Goal: Task Accomplishment & Management: Use online tool/utility

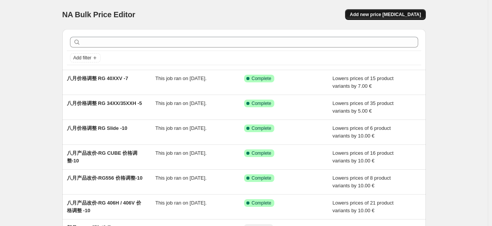
click at [378, 15] on span "Add new price [MEDICAL_DATA]" at bounding box center [385, 14] width 71 height 6
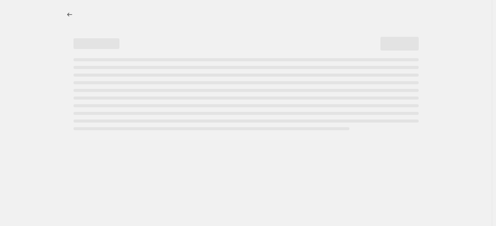
select select "percentage"
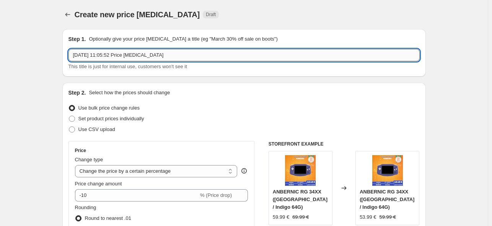
click at [144, 57] on input "[DATE] 11:05:52 Price [MEDICAL_DATA]" at bounding box center [243, 55] width 351 height 12
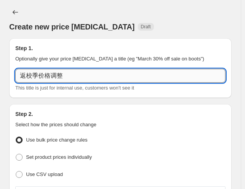
click at [75, 77] on input "返校季价格调整" at bounding box center [120, 76] width 210 height 14
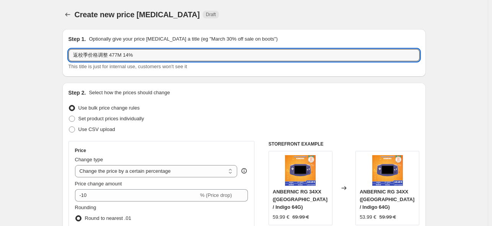
type input "返校季价格调整 477M 14%"
click at [137, 168] on select "Change the price to a certain amount Change the price by a certain amount Chang…" at bounding box center [156, 171] width 163 height 12
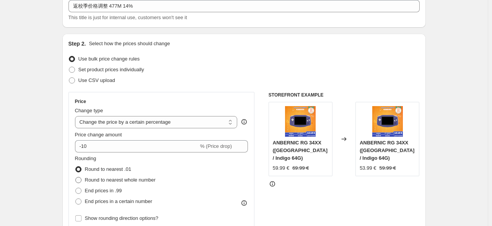
scroll to position [77, 0]
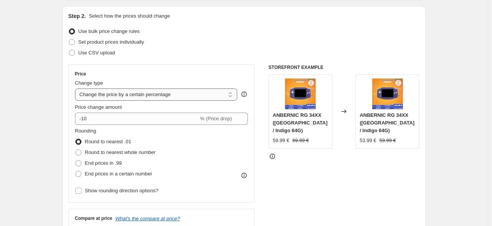
click at [140, 95] on select "Change the price to a certain amount Change the price by a certain amount Chang…" at bounding box center [156, 94] width 163 height 12
click at [77, 88] on select "Change the price to a certain amount Change the price by a certain amount Chang…" at bounding box center [156, 94] width 163 height 12
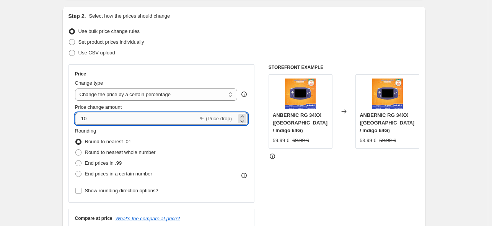
click at [101, 121] on input "-10" at bounding box center [137, 118] width 124 height 12
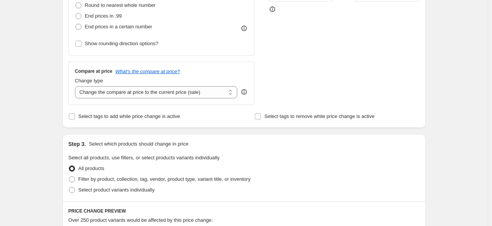
scroll to position [230, 0]
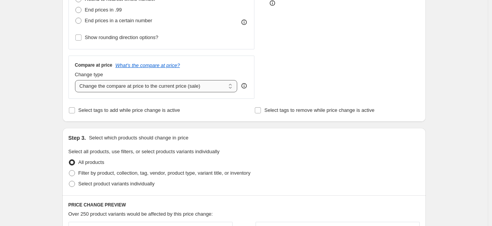
type input "-14"
click at [188, 88] on select "Change the compare at price to the current price (sale) Change the compare at p…" at bounding box center [156, 86] width 163 height 12
select select "no_change"
click at [77, 80] on select "Change the compare at price to the current price (sale) Change the compare at p…" at bounding box center [156, 86] width 163 height 12
click at [75, 184] on span at bounding box center [72, 184] width 6 height 6
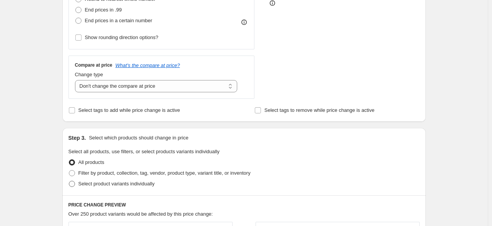
click at [69, 181] on input "Select product variants individually" at bounding box center [69, 181] width 0 height 0
radio input "true"
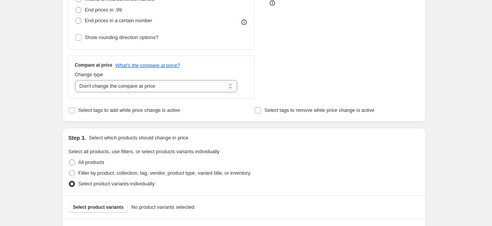
scroll to position [268, 0]
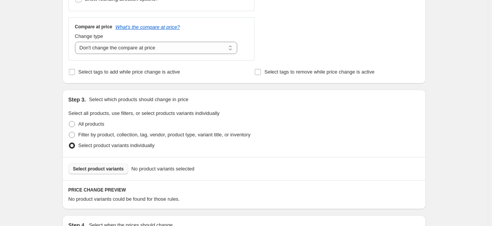
click at [95, 166] on span "Select product variants" at bounding box center [98, 169] width 51 height 6
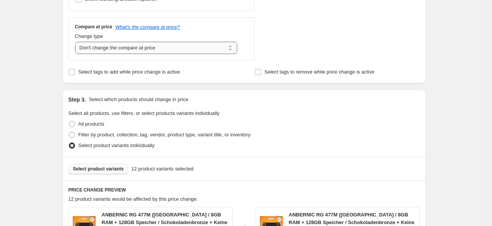
click at [145, 49] on select "Change the compare at price to the current price (sale) Change the compare at p…" at bounding box center [156, 48] width 163 height 12
click at [77, 42] on select "Change the compare at price to the current price (sale) Change the compare at p…" at bounding box center [156, 48] width 163 height 12
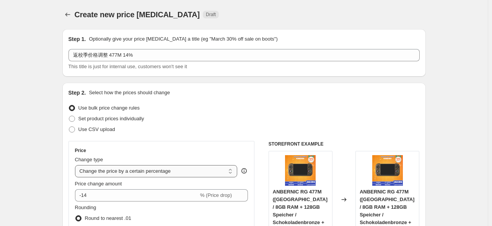
scroll to position [0, 0]
click at [171, 171] on select "Change the price to a certain amount Change the price by a certain amount Chang…" at bounding box center [156, 171] width 163 height 12
click at [77, 165] on select "Change the price to a certain amount Change the price by a certain amount Chang…" at bounding box center [156, 171] width 163 height 12
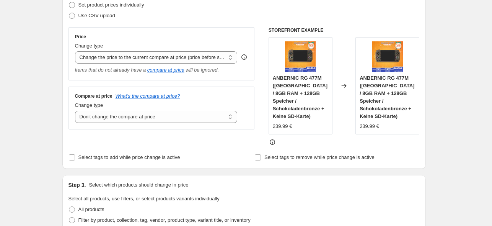
scroll to position [115, 0]
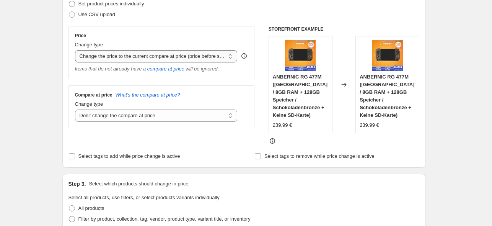
click at [195, 55] on select "Change the price to a certain amount Change the price by a certain amount Chang…" at bounding box center [156, 56] width 163 height 12
click at [132, 57] on select "Change the price to a certain amount Change the price by a certain amount Chang…" at bounding box center [156, 56] width 163 height 12
select select "percentage"
click at [77, 50] on select "Change the price to a certain amount Change the price by a certain amount Chang…" at bounding box center [156, 56] width 163 height 12
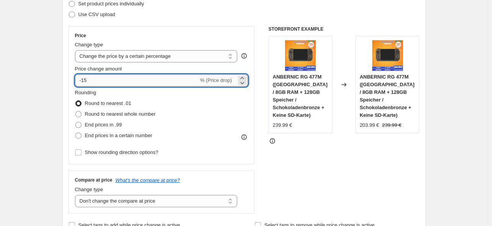
click at [119, 82] on input "-15" at bounding box center [137, 80] width 124 height 12
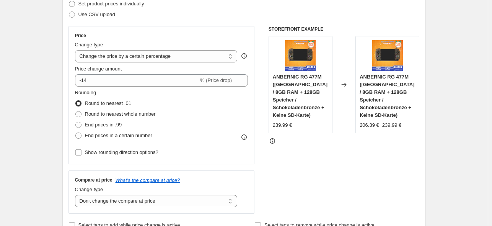
click at [287, 144] on div "STOREFRONT EXAMPLE ANBERNIC RG 477M ([GEOGRAPHIC_DATA] / 8GB RAM + 128GB Speich…" at bounding box center [344, 119] width 151 height 187
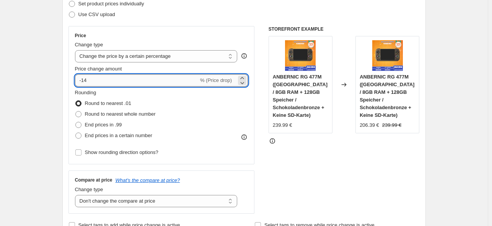
drag, startPoint x: 81, startPoint y: 79, endPoint x: 77, endPoint y: 79, distance: 4.2
click at [77, 79] on input "-14" at bounding box center [137, 80] width 124 height 12
click at [295, 137] on div "STOREFRONT EXAMPLE ANBERNIC RG 477M ([GEOGRAPHIC_DATA] / 8GB RAM + 128GB Speich…" at bounding box center [344, 119] width 151 height 187
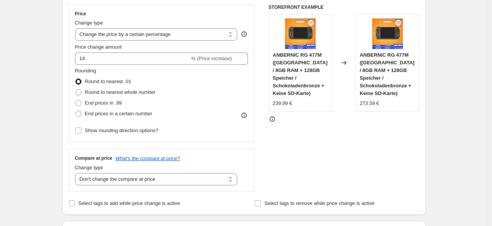
scroll to position [77, 0]
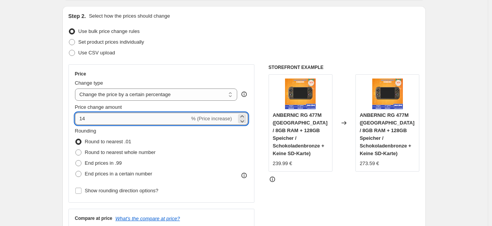
click at [82, 121] on input "14" at bounding box center [132, 118] width 115 height 12
type input "-14"
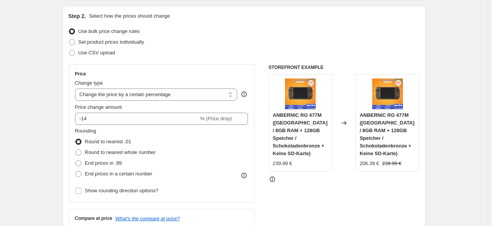
click at [298, 178] on div "STOREFRONT EXAMPLE ANBERNIC RG 477M ([GEOGRAPHIC_DATA] / 8GB RAM + 128GB Speich…" at bounding box center [344, 157] width 151 height 187
click at [119, 143] on span "Round to nearest .01" at bounding box center [108, 142] width 46 height 6
click at [76, 139] on input "Round to nearest .01" at bounding box center [75, 139] width 0 height 0
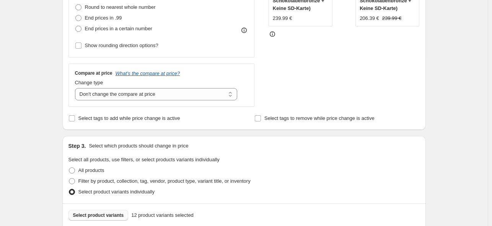
scroll to position [268, 0]
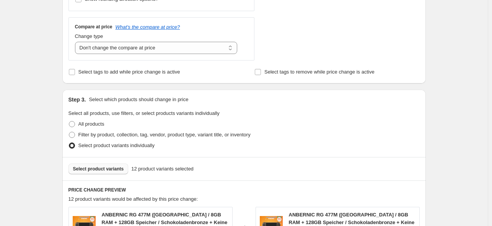
click at [92, 168] on span "Select product variants" at bounding box center [98, 169] width 51 height 6
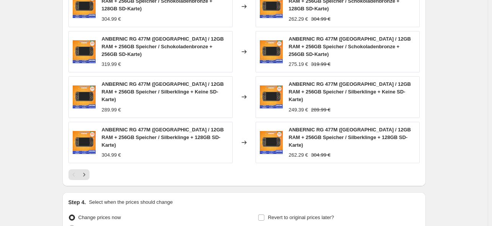
scroll to position [536, 0]
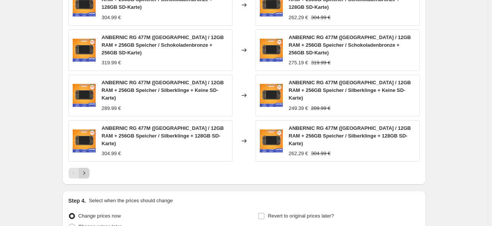
click at [88, 169] on icon "Next" at bounding box center [84, 173] width 8 height 8
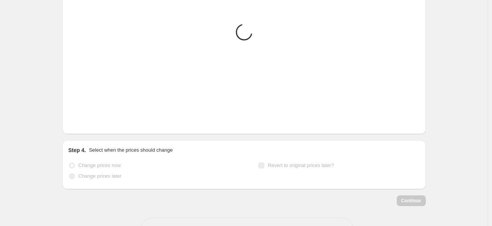
scroll to position [424, 0]
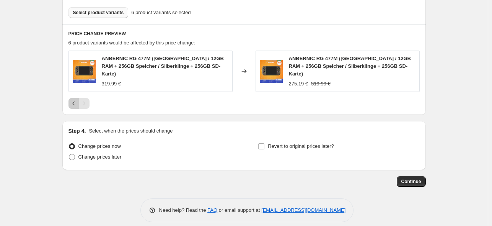
click at [71, 98] on button "Previous" at bounding box center [73, 103] width 11 height 11
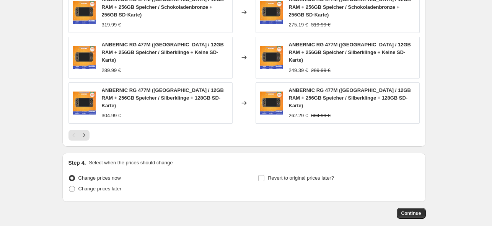
scroll to position [574, 0]
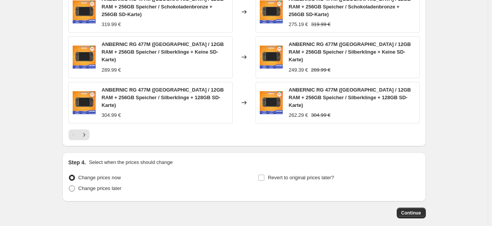
click at [75, 185] on span at bounding box center [71, 188] width 7 height 7
click at [69, 185] on input "Change prices later" at bounding box center [69, 185] width 0 height 0
radio input "true"
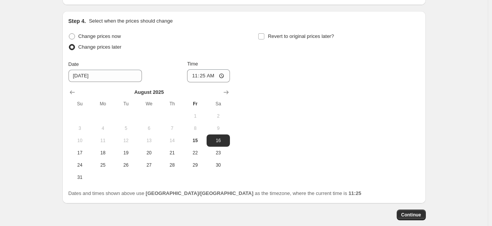
scroll to position [717, 0]
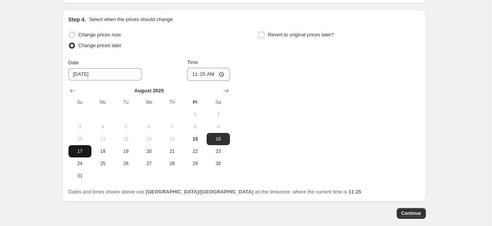
click at [83, 145] on button "17" at bounding box center [79, 151] width 23 height 12
type input "[DATE]"
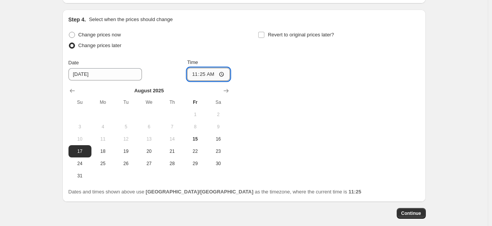
click at [204, 68] on input "11:25" at bounding box center [208, 74] width 43 height 13
click at [260, 60] on div "Change prices now Change prices later Date [DATE] Time 23:00 [DATE] Su Mo Tu We…" at bounding box center [243, 105] width 351 height 152
click at [203, 68] on input "23:00" at bounding box center [208, 74] width 43 height 13
type input "22:50"
click at [267, 56] on div "Change prices now Change prices later Date [DATE] Time 22:50 [DATE] Su Mo Tu We…" at bounding box center [243, 105] width 351 height 152
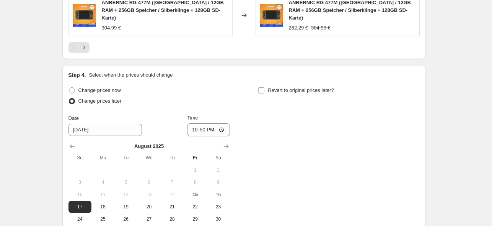
scroll to position [602, 0]
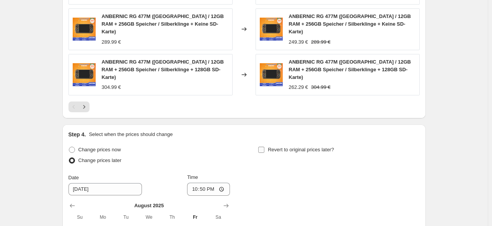
click at [264, 147] on input "Revert to original prices later?" at bounding box center [261, 150] width 6 height 6
checkbox input "true"
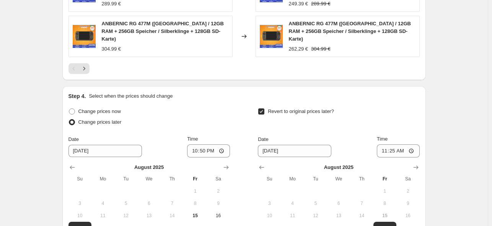
scroll to position [717, 0]
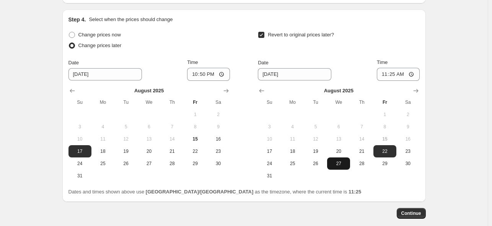
click at [346, 160] on span "27" at bounding box center [338, 163] width 17 height 6
click at [364, 160] on span "28" at bounding box center [361, 163] width 17 height 6
type input "[DATE]"
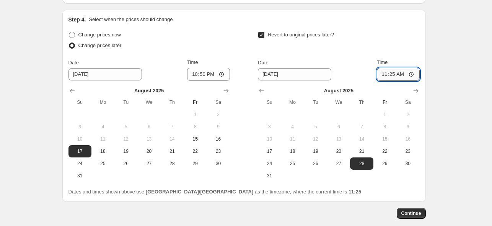
click at [395, 68] on input "11:25" at bounding box center [398, 74] width 43 height 13
type input "15:00"
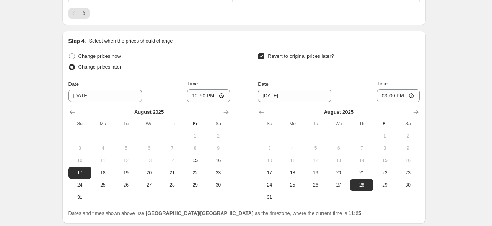
scroll to position [678, 0]
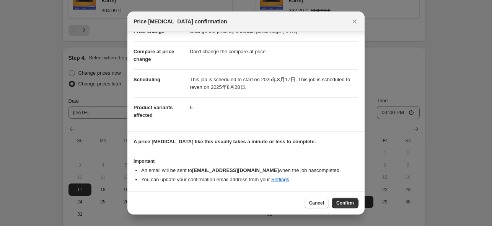
scroll to position [23, 0]
click at [351, 205] on span "Confirm" at bounding box center [345, 203] width 18 height 6
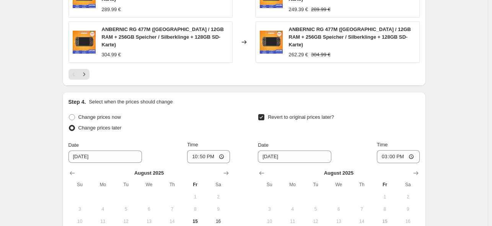
scroll to position [764, 0]
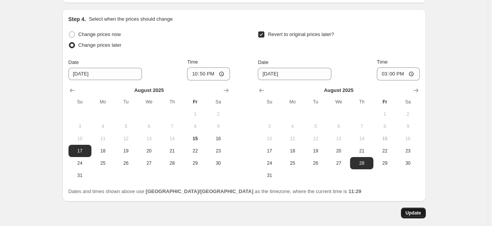
click at [415, 210] on span "Update" at bounding box center [414, 213] width 16 height 6
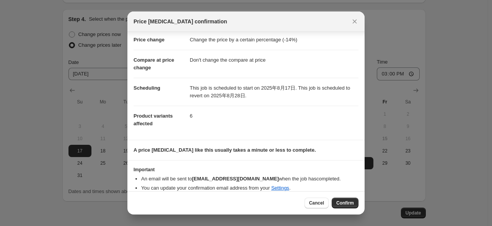
scroll to position [23, 0]
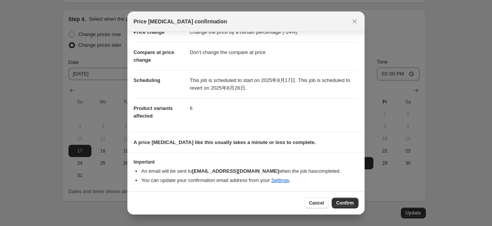
click at [359, 205] on div "Cancel Confirm" at bounding box center [245, 202] width 237 height 23
click at [356, 205] on button "Confirm" at bounding box center [345, 202] width 27 height 11
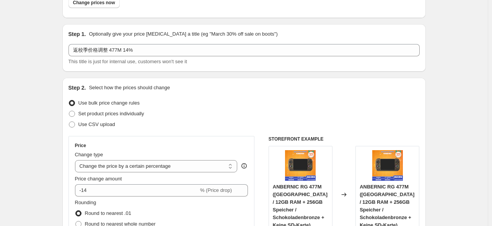
scroll to position [0, 0]
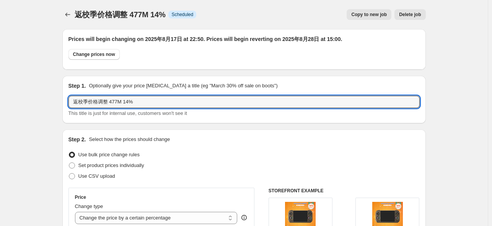
drag, startPoint x: 151, startPoint y: 103, endPoint x: 48, endPoint y: 92, distance: 103.1
click at [69, 15] on icon "Price change jobs" at bounding box center [68, 15] width 8 height 8
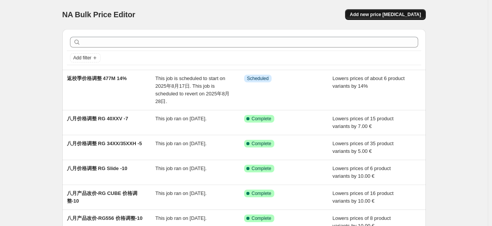
click at [400, 16] on span "Add new price [MEDICAL_DATA]" at bounding box center [385, 14] width 71 height 6
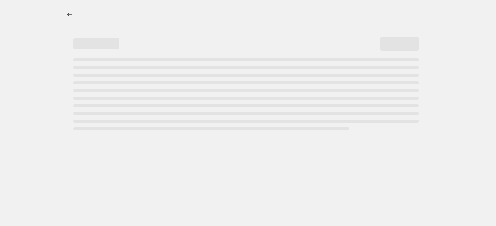
select select "percentage"
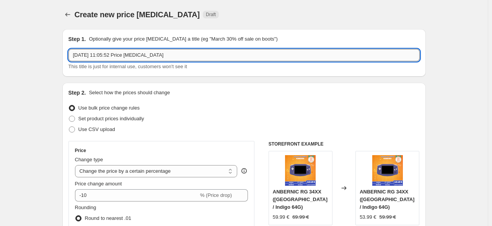
click at [176, 54] on input "[DATE] 11:05:52 Price [MEDICAL_DATA]" at bounding box center [243, 55] width 351 height 12
paste input "返校季价格调整 477M 14%"
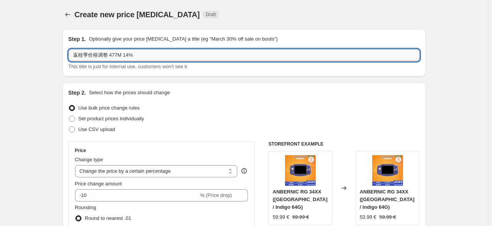
drag, startPoint x: 121, startPoint y: 56, endPoint x: 111, endPoint y: 55, distance: 10.4
click at [111, 55] on input "返校季价格调整 477M 14%" at bounding box center [243, 55] width 351 height 12
drag, startPoint x: 122, startPoint y: 56, endPoint x: 127, endPoint y: 56, distance: 4.6
click at [127, 56] on input "返校季价格调整 Slide 14%" at bounding box center [243, 55] width 351 height 12
click at [144, 51] on input "返校季价格调整 Slide 14%" at bounding box center [243, 55] width 351 height 12
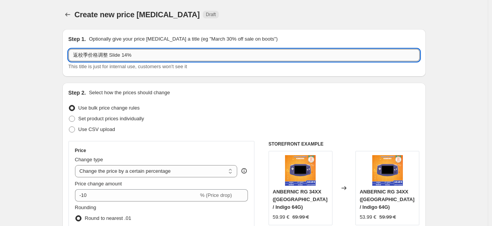
drag, startPoint x: 128, startPoint y: 57, endPoint x: 124, endPoint y: 56, distance: 4.3
click at [124, 56] on input "返校季价格调整 Slide 14%" at bounding box center [243, 55] width 351 height 12
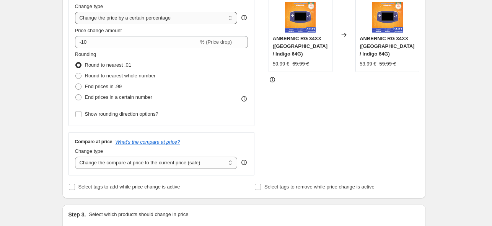
type input "返校季价格调整 Slide 21%"
click at [166, 17] on select "Change the price to a certain amount Change the price by a certain amount Chang…" at bounding box center [156, 18] width 163 height 12
click at [77, 12] on select "Change the price to a certain amount Change the price by a certain amount Chang…" at bounding box center [156, 18] width 163 height 12
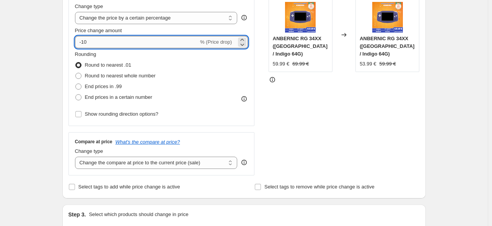
drag, startPoint x: 92, startPoint y: 41, endPoint x: 87, endPoint y: 42, distance: 5.0
click at [83, 41] on input "-10" at bounding box center [137, 42] width 124 height 12
type input "-21"
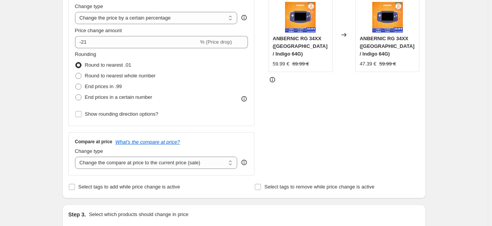
click at [337, 119] on div "STOREFRONT EXAMPLE ANBERNIC RG 34XX ([GEOGRAPHIC_DATA] / Indigo 64G) 59.99 € 69…" at bounding box center [344, 81] width 151 height 187
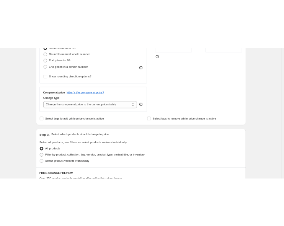
scroll to position [306, 0]
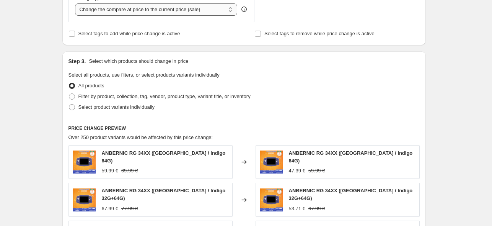
click at [164, 11] on select "Change the compare at price to the current price (sale) Change the compare at p…" at bounding box center [156, 9] width 163 height 12
select select "no_change"
click at [77, 3] on select "Change the compare at price to the current price (sale) Change the compare at p…" at bounding box center [156, 9] width 163 height 12
click at [90, 110] on span "Select product variants individually" at bounding box center [116, 107] width 76 height 6
click at [69, 104] on input "Select product variants individually" at bounding box center [69, 104] width 0 height 0
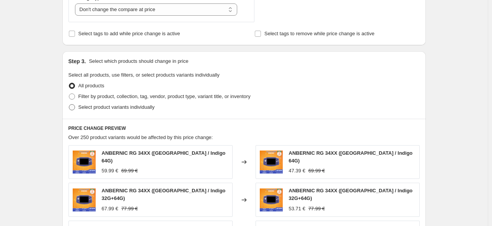
radio input "true"
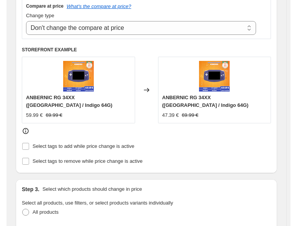
scroll to position [383, 0]
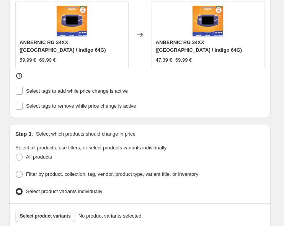
click at [44, 213] on span "Select product variants" at bounding box center [45, 216] width 51 height 6
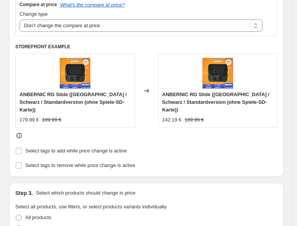
scroll to position [191, 0]
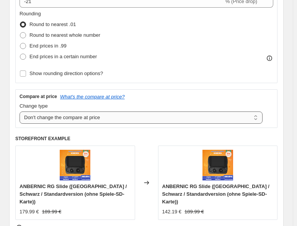
click at [88, 117] on select "Change the compare at price to the current price (sale) Change the compare at p…" at bounding box center [141, 117] width 243 height 12
click at [20, 111] on select "Change the compare at price to the current price (sale) Change the compare at p…" at bounding box center [141, 117] width 243 height 12
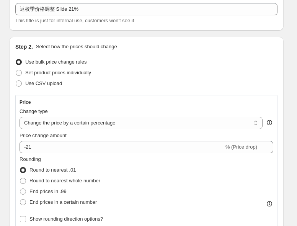
scroll to position [38, 0]
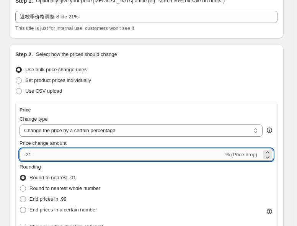
click at [45, 156] on input "-21" at bounding box center [122, 154] width 204 height 12
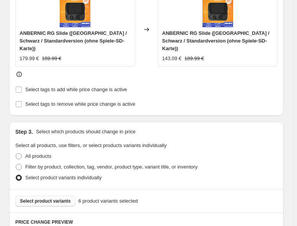
click at [202, 142] on fieldset "Select all products, use filters, or select products variants individually All …" at bounding box center [146, 162] width 262 height 41
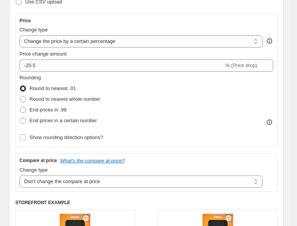
scroll to position [115, 0]
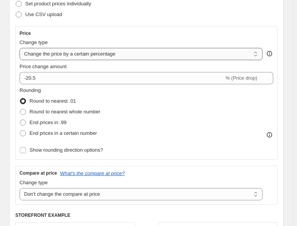
click at [47, 51] on select "Change the price to a certain amount Change the price by a certain amount Chang…" at bounding box center [141, 54] width 243 height 12
click at [20, 48] on select "Change the price to a certain amount Change the price by a certain amount Chang…" at bounding box center [141, 54] width 243 height 12
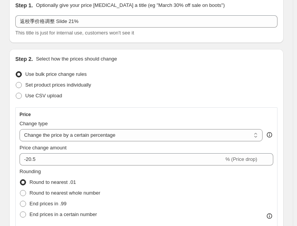
scroll to position [77, 0]
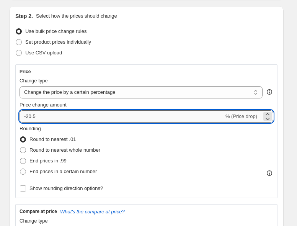
click at [46, 118] on input "-20.5" at bounding box center [122, 116] width 204 height 12
click at [208, 180] on div "Rounding Round to nearest .01 Round to nearest whole number End prices in .99 E…" at bounding box center [147, 159] width 254 height 69
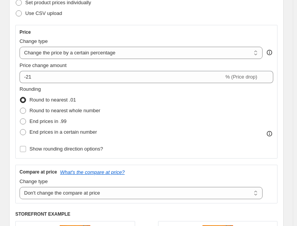
scroll to position [115, 0]
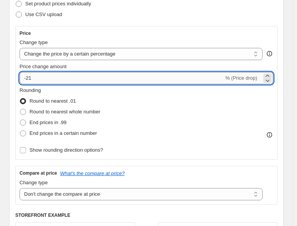
click at [37, 78] on input "-21" at bounding box center [122, 78] width 204 height 12
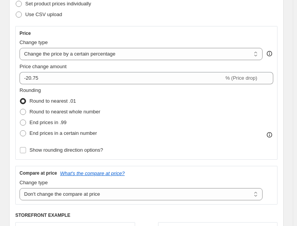
click at [130, 111] on div "Rounding Round to nearest .01 Round to nearest whole number End prices in .99 E…" at bounding box center [147, 112] width 254 height 52
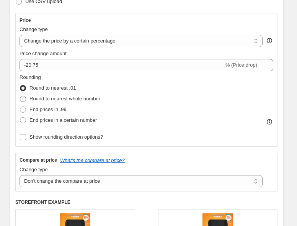
scroll to position [77, 0]
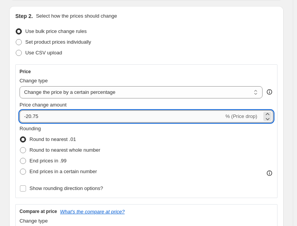
drag, startPoint x: 32, startPoint y: 115, endPoint x: 45, endPoint y: 117, distance: 13.1
click at [45, 117] on input "-20.75" at bounding box center [122, 116] width 204 height 12
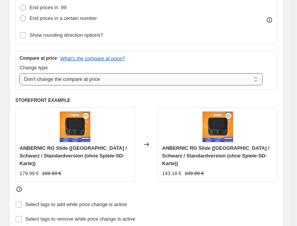
scroll to position [115, 0]
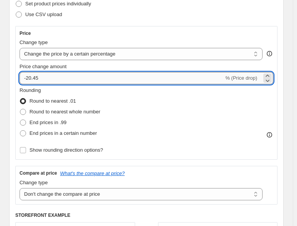
click at [52, 82] on input "-20.45" at bounding box center [122, 78] width 204 height 12
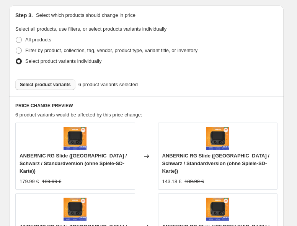
scroll to position [497, 0]
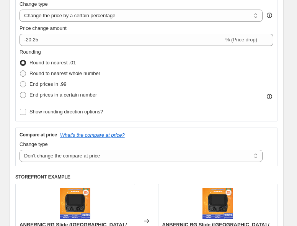
scroll to position [115, 0]
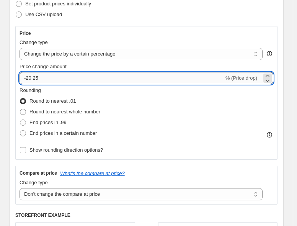
drag, startPoint x: 45, startPoint y: 79, endPoint x: 20, endPoint y: 79, distance: 24.9
click at [20, 79] on input "-20.25" at bounding box center [122, 78] width 204 height 12
click at [68, 80] on input "-20.25" at bounding box center [122, 78] width 204 height 12
type input "-21.34"
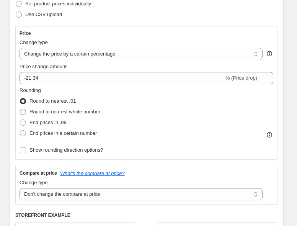
click at [179, 116] on div "Rounding Round to nearest .01 Round to nearest whole number End prices in .99 E…" at bounding box center [147, 112] width 254 height 52
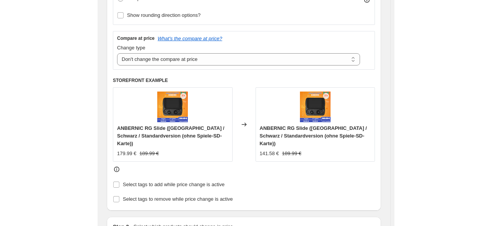
scroll to position [191, 0]
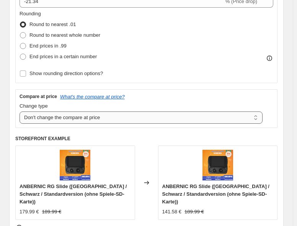
click at [98, 119] on select "Change the compare at price to the current price (sale) Change the compare at p…" at bounding box center [141, 117] width 243 height 12
click at [20, 111] on select "Change the compare at price to the current price (sale) Change the compare at p…" at bounding box center [141, 117] width 243 height 12
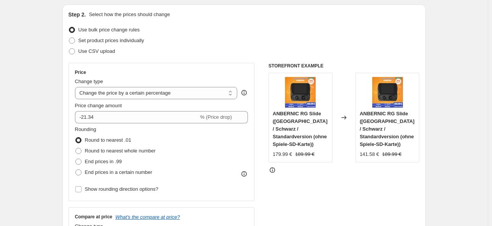
scroll to position [77, 0]
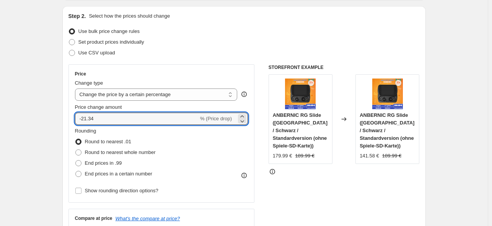
drag, startPoint x: 101, startPoint y: 118, endPoint x: 72, endPoint y: 117, distance: 29.1
click at [72, 117] on div "Price Change type Change the price to a certain amount Change the price by a ce…" at bounding box center [161, 133] width 186 height 138
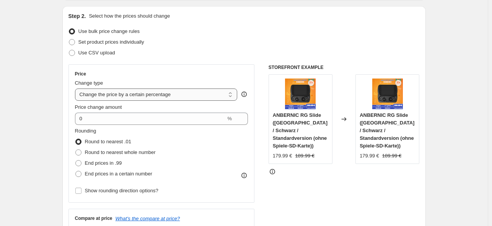
click at [150, 99] on select "Change the price to a certain amount Change the price by a certain amount Chang…" at bounding box center [156, 94] width 163 height 12
click at [77, 88] on select "Change the price to a certain amount Change the price by a certain amount Chang…" at bounding box center [156, 94] width 163 height 12
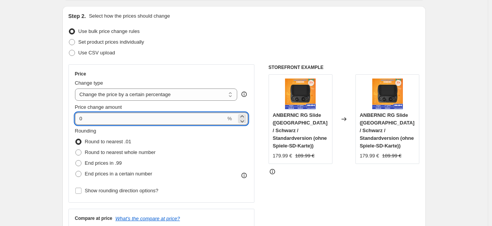
click at [123, 119] on input "0" at bounding box center [150, 118] width 151 height 12
type input "0"
click at [349, 176] on div "STOREFRONT EXAMPLE ANBERNIC RG Slide ([GEOGRAPHIC_DATA] / Schwarz / Standardver…" at bounding box center [344, 157] width 151 height 187
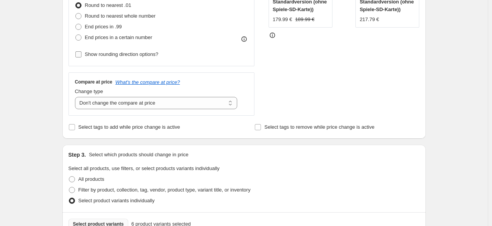
scroll to position [153, 0]
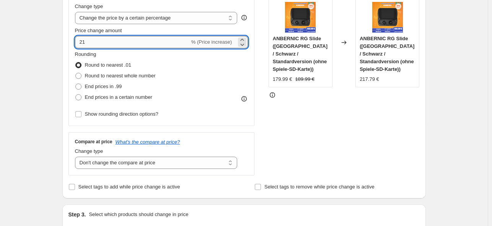
click at [80, 47] on input "21" at bounding box center [132, 42] width 115 height 12
type input "-21"
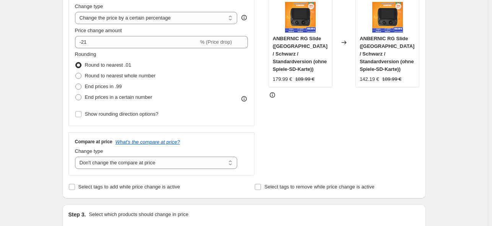
click at [314, 132] on div "STOREFRONT EXAMPLE ANBERNIC RG Slide ([GEOGRAPHIC_DATA] / Schwarz / Standardver…" at bounding box center [344, 81] width 151 height 187
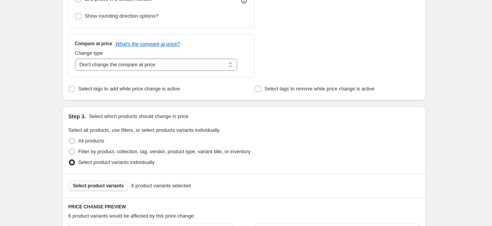
scroll to position [268, 0]
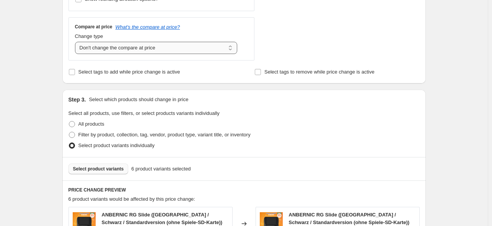
click at [182, 50] on select "Change the compare at price to the current price (sale) Change the compare at p…" at bounding box center [156, 48] width 163 height 12
click at [77, 42] on select "Change the compare at price to the current price (sale) Change the compare at p…" at bounding box center [156, 48] width 163 height 12
click at [201, 47] on select "Change the compare at price to the current price (sale) Change the compare at p…" at bounding box center [156, 48] width 163 height 12
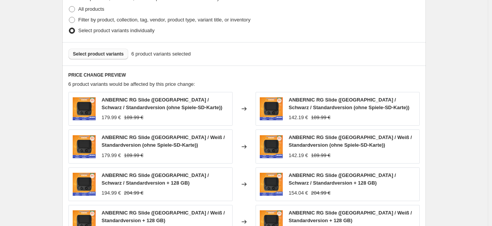
scroll to position [421, 0]
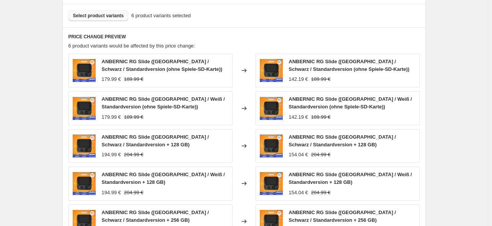
click at [109, 17] on span "Select product variants" at bounding box center [98, 16] width 51 height 6
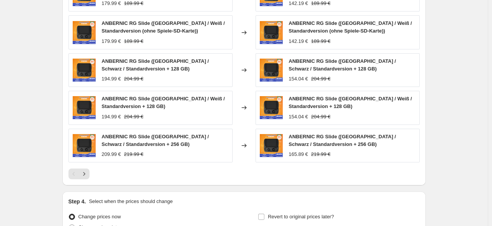
scroll to position [536, 0]
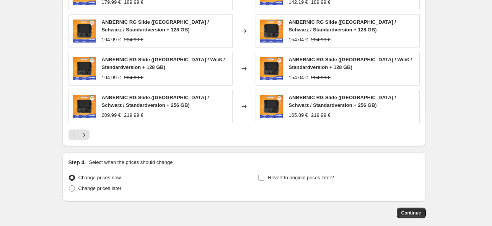
click at [102, 187] on span "Change prices later" at bounding box center [99, 188] width 43 height 6
click at [69, 186] on input "Change prices later" at bounding box center [69, 185] width 0 height 0
radio input "true"
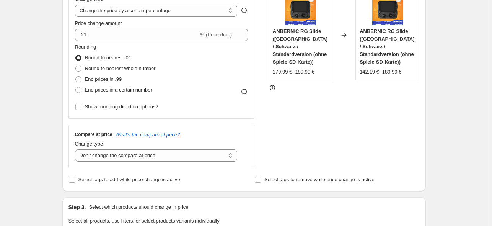
scroll to position [153, 0]
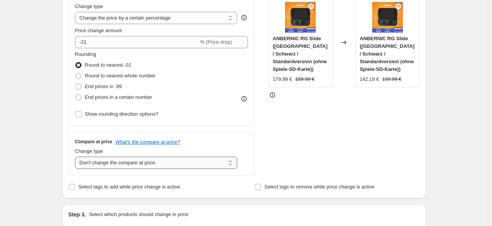
click at [175, 163] on select "Change the compare at price to the current price (sale) Change the compare at p…" at bounding box center [156, 163] width 163 height 12
click at [77, 157] on select "Change the compare at price to the current price (sale) Change the compare at p…" at bounding box center [156, 163] width 163 height 12
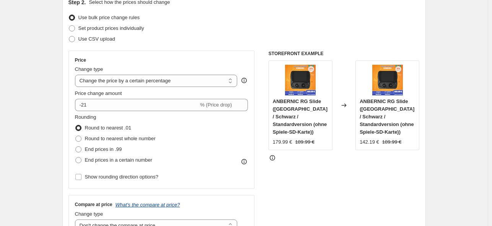
scroll to position [38, 0]
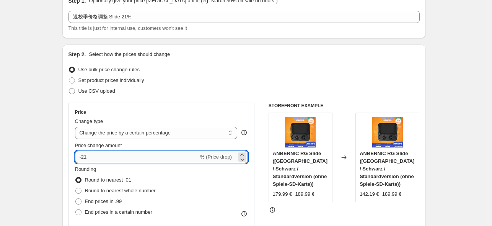
click at [101, 158] on input "-21" at bounding box center [137, 157] width 124 height 12
click at [295, 206] on div at bounding box center [344, 210] width 151 height 8
drag, startPoint x: 95, startPoint y: 153, endPoint x: 86, endPoint y: 155, distance: 9.4
click at [86, 155] on input "-21.25" at bounding box center [137, 157] width 124 height 12
type input "-21"
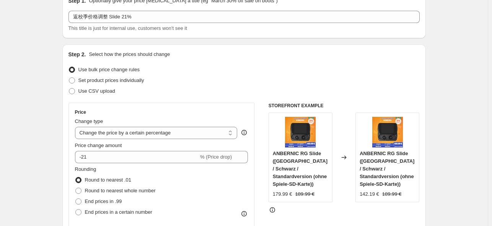
click at [222, 103] on div "Price Change type Change the price to a certain amount Change the price by a ce…" at bounding box center [161, 172] width 186 height 138
click at [204, 130] on select "Change the price to a certain amount Change the price by a certain amount Chang…" at bounding box center [156, 133] width 163 height 12
select select "to"
click at [77, 127] on select "Change the price to a certain amount Change the price by a certain amount Chang…" at bounding box center [156, 133] width 163 height 12
type input "80.00"
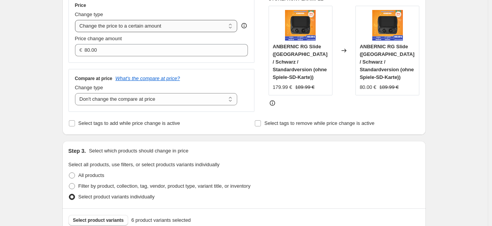
scroll to position [77, 0]
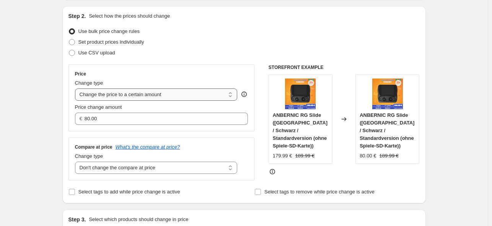
click at [199, 95] on select "Change the price to a certain amount Change the price by a certain amount Chang…" at bounding box center [156, 94] width 163 height 12
drag, startPoint x: 183, startPoint y: 95, endPoint x: 181, endPoint y: 98, distance: 4.1
click at [183, 95] on select "Change the price to a certain amount Change the price by a certain amount Chang…" at bounding box center [156, 94] width 163 height 12
select select "percentage"
click at [77, 88] on select "Change the price to a certain amount Change the price by a certain amount Chang…" at bounding box center [156, 94] width 163 height 12
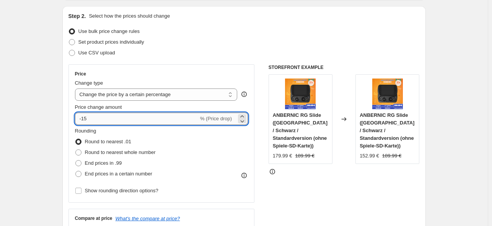
click at [144, 120] on input "-15" at bounding box center [137, 118] width 124 height 12
type input "-1"
type input "-21"
click at [326, 189] on div "STOREFRONT EXAMPLE ANBERNIC RG Slide ([GEOGRAPHIC_DATA] / Schwarz / Standardver…" at bounding box center [344, 157] width 151 height 187
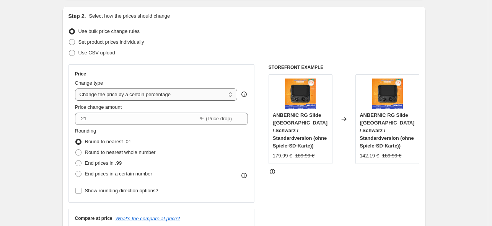
click at [178, 98] on select "Change the price to a certain amount Change the price by a certain amount Chang…" at bounding box center [156, 94] width 163 height 12
click at [77, 88] on select "Change the price to a certain amount Change the price by a certain amount Chang…" at bounding box center [156, 94] width 163 height 12
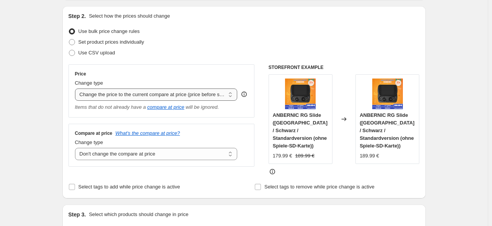
click at [200, 94] on select "Change the price to a certain amount Change the price by a certain amount Chang…" at bounding box center [156, 94] width 163 height 12
click at [77, 88] on select "Change the price to a certain amount Change the price by a certain amount Chang…" at bounding box center [156, 94] width 163 height 12
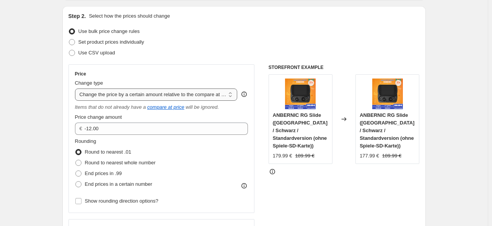
click at [196, 95] on select "Change the price to a certain amount Change the price by a certain amount Chang…" at bounding box center [156, 94] width 163 height 12
select select "pcap"
click at [77, 88] on select "Change the price to a certain amount Change the price by a certain amount Chang…" at bounding box center [156, 94] width 163 height 12
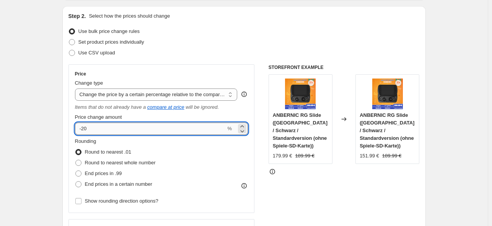
click at [194, 130] on input "-20" at bounding box center [150, 128] width 151 height 12
type input "-21"
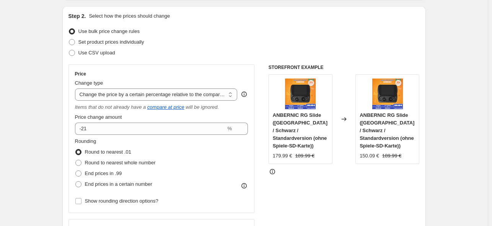
click at [349, 168] on div at bounding box center [344, 172] width 151 height 8
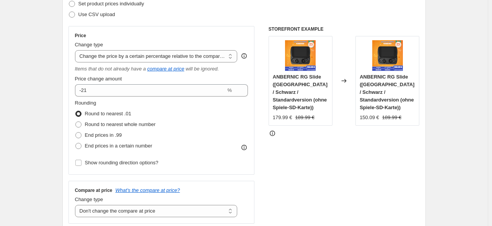
scroll to position [38, 0]
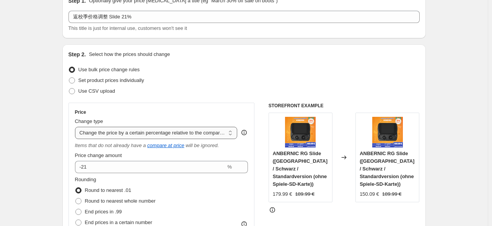
click at [202, 131] on select "Change the price to a certain amount Change the price by a certain amount Chang…" at bounding box center [156, 133] width 163 height 12
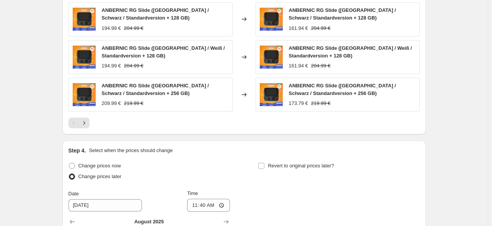
scroll to position [650, 0]
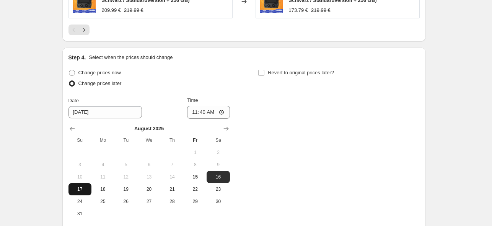
click at [83, 188] on span "17" at bounding box center [80, 189] width 17 height 6
type input "[DATE]"
click at [204, 110] on input "11:40" at bounding box center [208, 112] width 43 height 13
type input "22:50"
click at [263, 72] on input "Revert to original prices later?" at bounding box center [261, 73] width 6 height 6
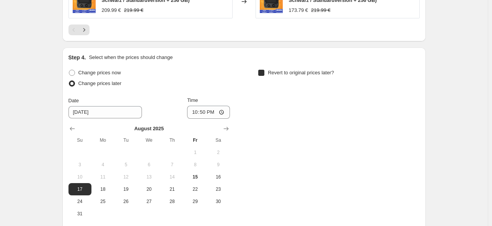
checkbox input "true"
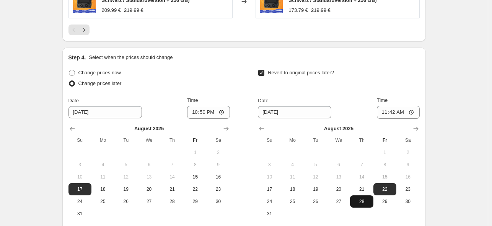
click at [365, 202] on span "28" at bounding box center [361, 201] width 17 height 6
type input "[DATE]"
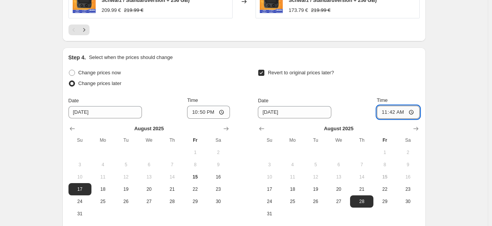
click at [396, 113] on input "11:42" at bounding box center [398, 112] width 43 height 13
type input "15:00"
click at [358, 90] on div "Revert to original prices later? Date [DATE] Time 15:00 [DATE] Su Mo Tu We Th F…" at bounding box center [338, 143] width 161 height 152
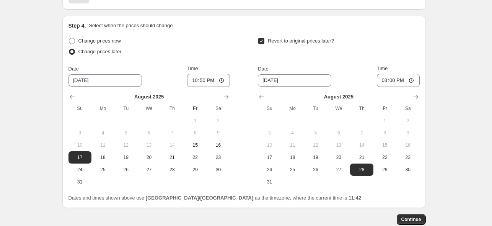
scroll to position [727, 0]
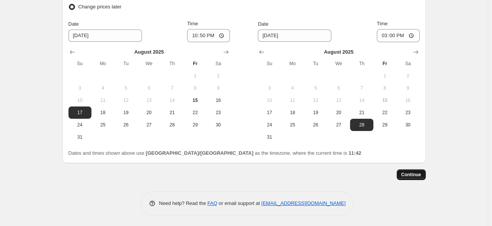
click at [416, 176] on span "Continue" at bounding box center [411, 174] width 20 height 6
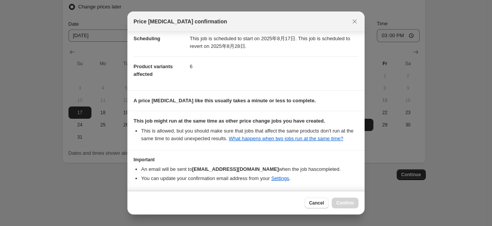
scroll to position [101, 0]
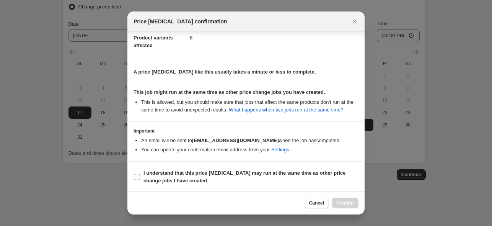
click at [261, 178] on span "I understand that this price [MEDICAL_DATA] may run at the same time as other p…" at bounding box center [250, 176] width 215 height 15
click at [140, 178] on input "I understand that this price [MEDICAL_DATA] may run at the same time as other p…" at bounding box center [137, 177] width 6 height 6
checkbox input "true"
click at [355, 202] on button "Confirm" at bounding box center [345, 202] width 27 height 11
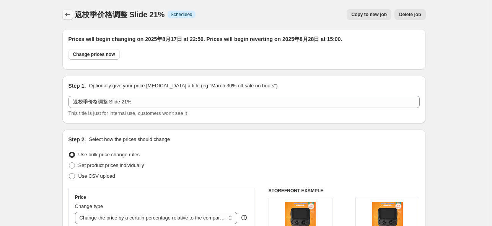
click at [66, 15] on icon "Price change jobs" at bounding box center [68, 15] width 8 height 8
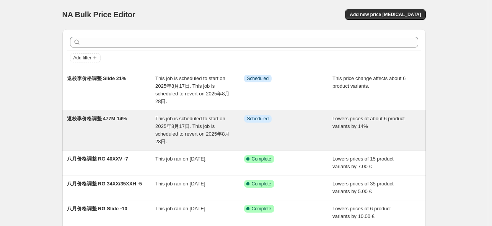
click at [115, 119] on span "返校季价格调整 477M 14%" at bounding box center [97, 119] width 60 height 6
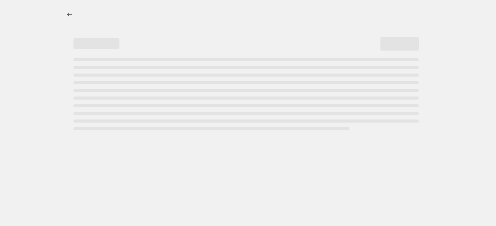
select select "percentage"
select select "no_change"
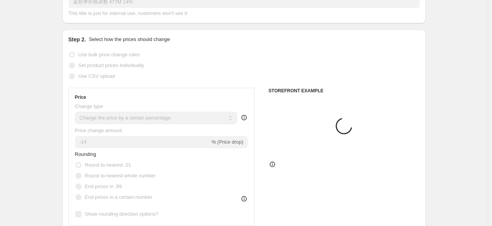
scroll to position [153, 0]
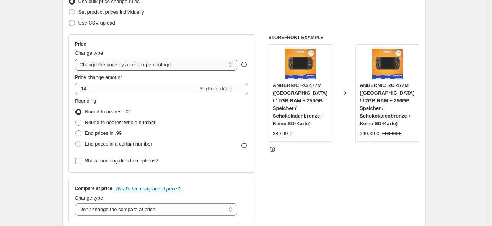
click at [201, 66] on select "Change the price to a certain amount Change the price by a certain amount Chang…" at bounding box center [156, 65] width 163 height 12
select select "pcap"
click at [77, 59] on select "Change the price to a certain amount Change the price by a certain amount Chang…" at bounding box center [156, 65] width 163 height 12
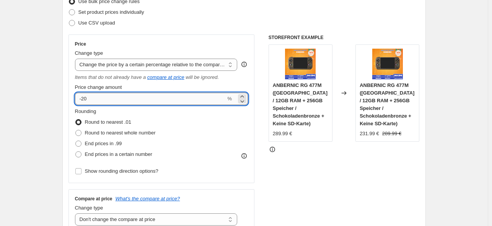
click at [157, 98] on input "-20" at bounding box center [150, 99] width 151 height 12
type input "-2"
type input "-14"
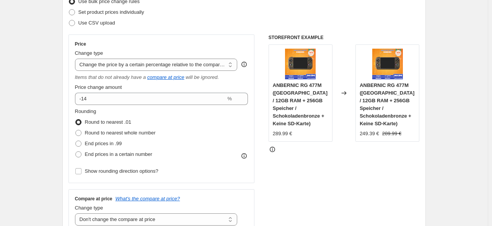
click at [320, 178] on div "STOREFRONT EXAMPLE ANBERNIC RG 477M ([GEOGRAPHIC_DATA] / 12GB RAM + 256GB Speic…" at bounding box center [344, 132] width 151 height 197
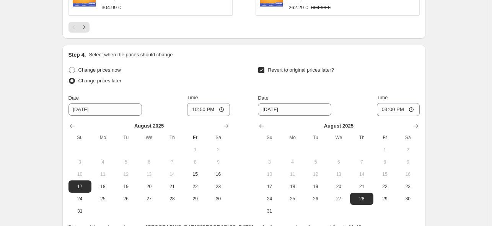
scroll to position [774, 0]
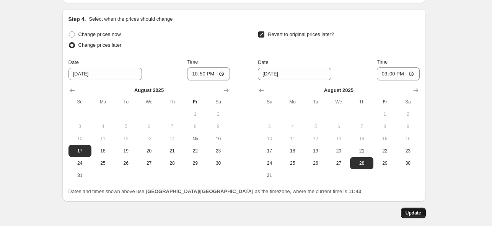
click at [421, 210] on span "Update" at bounding box center [414, 213] width 16 height 6
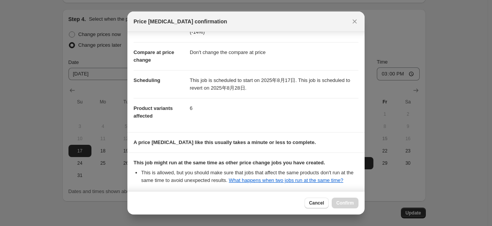
scroll to position [101, 0]
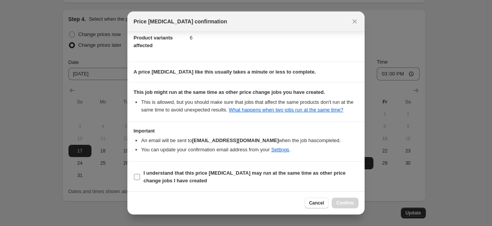
click at [226, 175] on b "I understand that this price [MEDICAL_DATA] may run at the same time as other p…" at bounding box center [244, 176] width 202 height 13
click at [140, 175] on input "I understand that this price [MEDICAL_DATA] may run at the same time as other p…" at bounding box center [137, 177] width 6 height 6
checkbox input "true"
click at [351, 201] on span "Confirm" at bounding box center [345, 203] width 18 height 6
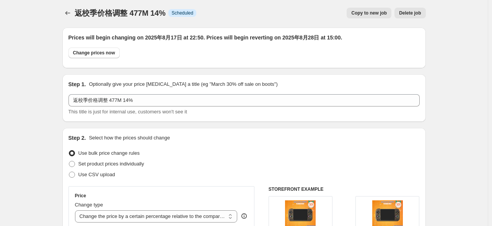
scroll to position [0, 0]
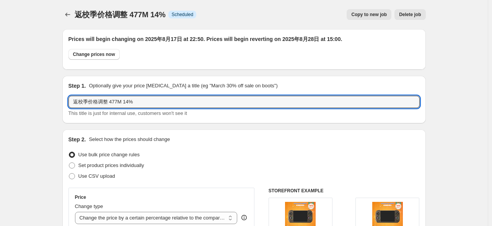
drag, startPoint x: 147, startPoint y: 102, endPoint x: 68, endPoint y: 98, distance: 78.9
click at [68, 98] on div "Step 1. Optionally give your price [MEDICAL_DATA] a title (eg "March 30% off sa…" at bounding box center [244, 99] width 364 height 47
click at [72, 15] on icon "Price change jobs" at bounding box center [68, 15] width 8 height 8
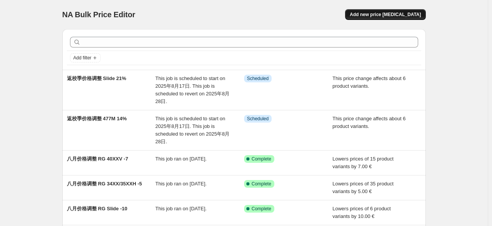
click at [386, 16] on span "Add new price [MEDICAL_DATA]" at bounding box center [385, 14] width 71 height 6
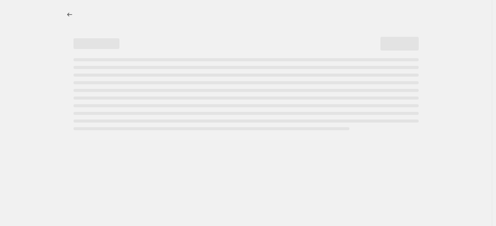
select select "percentage"
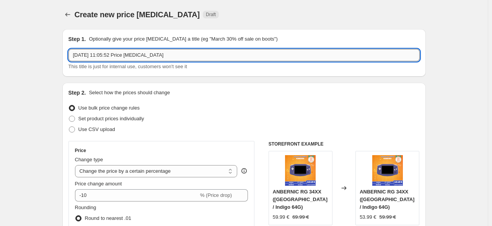
click at [176, 60] on input "[DATE] 11:05:52 Price [MEDICAL_DATA]" at bounding box center [243, 55] width 351 height 12
drag, startPoint x: 184, startPoint y: 53, endPoint x: -4, endPoint y: 50, distance: 187.9
click at [0, 50] on html "Home Settings Plans Skip to content Create new price [MEDICAL_DATA]. This page …" at bounding box center [246, 113] width 492 height 226
paste input "返校季价格调整 477M 14%"
drag, startPoint x: 111, startPoint y: 56, endPoint x: 122, endPoint y: 56, distance: 11.9
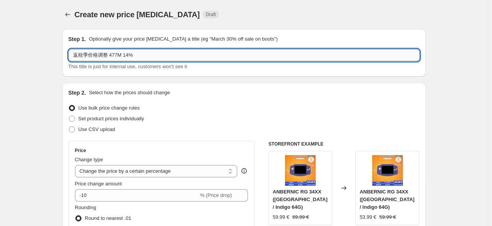
click at [122, 56] on input "返校季价格调整 477M 14%" at bounding box center [243, 55] width 351 height 12
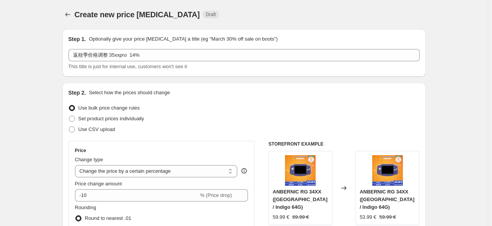
click at [284, 102] on div "Step 2. Select how the prices should change Use bulk price change rules Set pro…" at bounding box center [243, 217] width 351 height 256
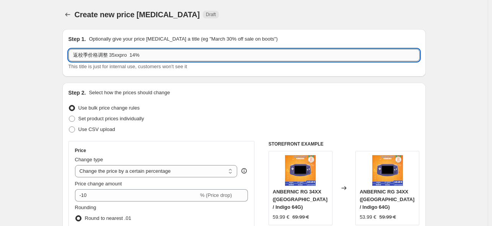
drag, startPoint x: 136, startPoint y: 57, endPoint x: 132, endPoint y: 56, distance: 3.8
click at [132, 56] on input "返校季价格调整 35xxpro 14%" at bounding box center [243, 55] width 351 height 12
type input "返校季价格调整 35xxpro 25%"
click at [178, 170] on select "Change the price to a certain amount Change the price by a certain amount Chang…" at bounding box center [156, 171] width 163 height 12
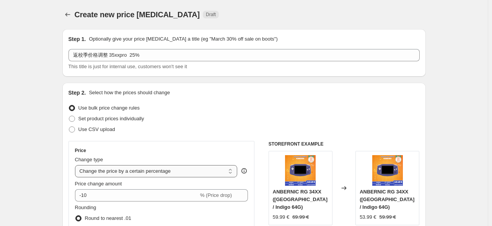
select select "pcap"
click at [77, 165] on select "Change the price to a certain amount Change the price by a certain amount Chang…" at bounding box center [156, 171] width 163 height 12
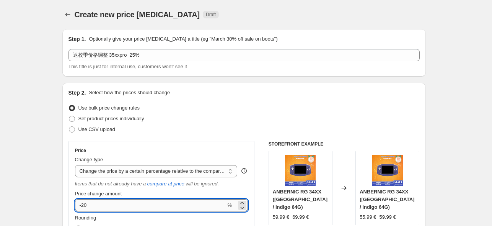
click at [95, 204] on input "-20" at bounding box center [150, 205] width 151 height 12
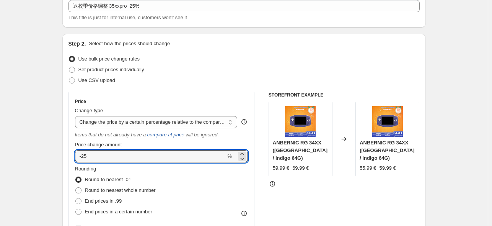
scroll to position [153, 0]
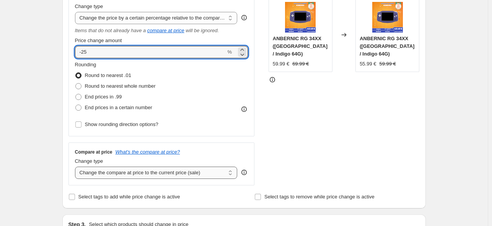
type input "-25"
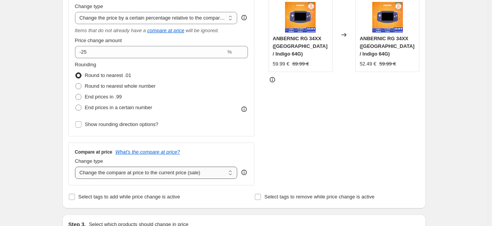
click at [134, 177] on select "Change the compare at price to the current price (sale) Change the compare at p…" at bounding box center [156, 172] width 163 height 12
select select "no_change"
click at [77, 167] on select "Change the compare at price to the current price (sale) Change the compare at p…" at bounding box center [156, 172] width 163 height 12
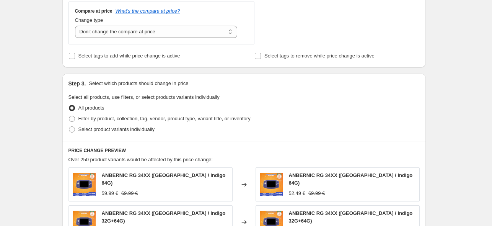
scroll to position [306, 0]
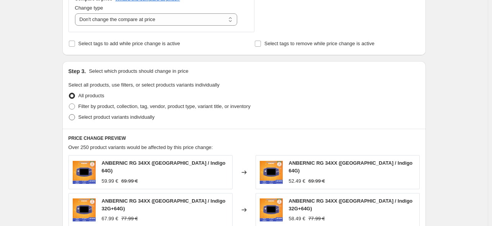
click at [100, 120] on span "Select product variants individually" at bounding box center [116, 117] width 76 height 6
click at [69, 114] on input "Select product variants individually" at bounding box center [69, 114] width 0 height 0
radio input "true"
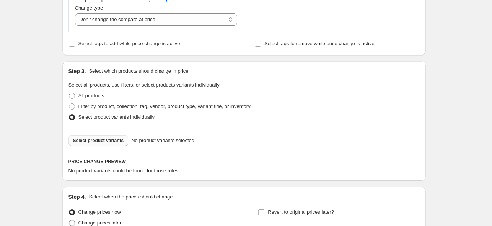
click at [94, 141] on span "Select product variants" at bounding box center [98, 140] width 51 height 6
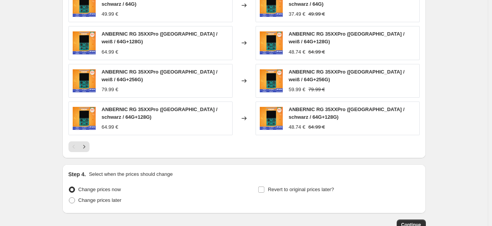
scroll to position [533, 0]
drag, startPoint x: 86, startPoint y: 191, endPoint x: 104, endPoint y: 184, distance: 19.8
click at [86, 195] on label "Change prices later" at bounding box center [94, 200] width 53 height 11
click at [69, 197] on input "Change prices later" at bounding box center [69, 197] width 0 height 0
radio input "true"
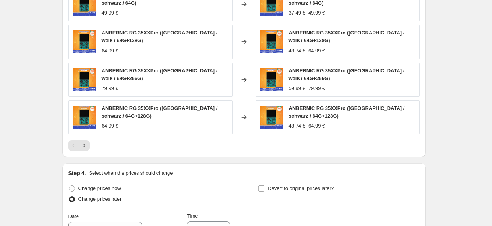
scroll to position [715, 0]
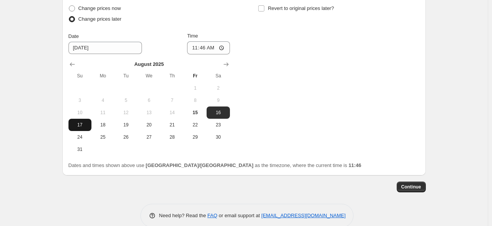
click at [78, 119] on button "17" at bounding box center [79, 125] width 23 height 12
type input "[DATE]"
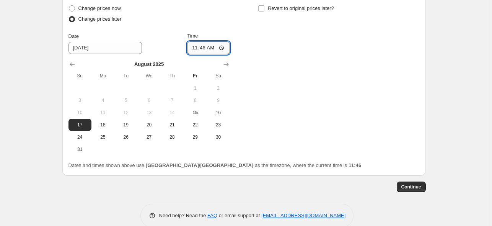
click at [208, 41] on input "11:46" at bounding box center [208, 47] width 43 height 13
type input "22:50"
click at [293, 65] on div "Change prices now Change prices later Date [DATE] Time 22:50 [DATE] Su Mo Tu We…" at bounding box center [243, 79] width 351 height 152
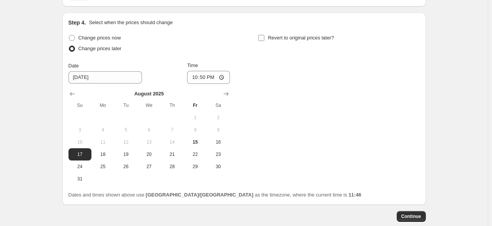
scroll to position [638, 0]
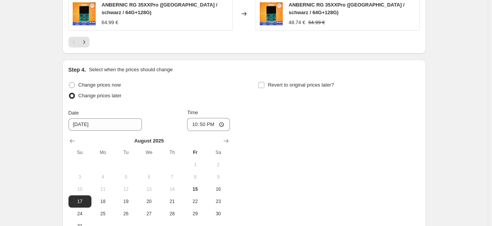
click at [259, 80] on div "Change prices now Change prices later Date [DATE] Time 22:50 [DATE] Su Mo Tu We…" at bounding box center [243, 156] width 351 height 152
click at [263, 82] on input "Revert to original prices later?" at bounding box center [261, 85] width 6 height 6
checkbox input "true"
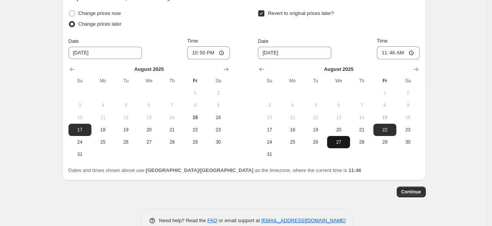
scroll to position [715, 0]
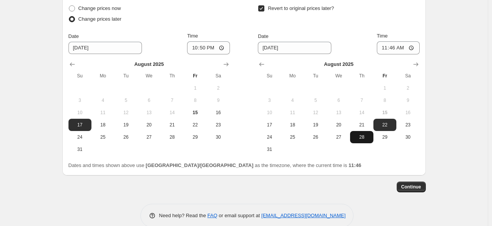
click at [359, 134] on span "28" at bounding box center [361, 137] width 17 height 6
type input "[DATE]"
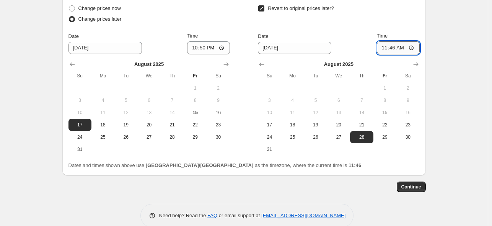
click at [395, 41] on input "11:46" at bounding box center [398, 47] width 43 height 13
type input "15:00"
drag, startPoint x: 445, startPoint y: 121, endPoint x: 435, endPoint y: 118, distance: 10.0
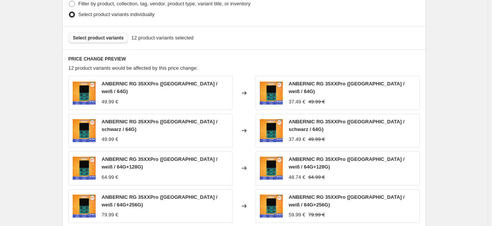
scroll to position [447, 0]
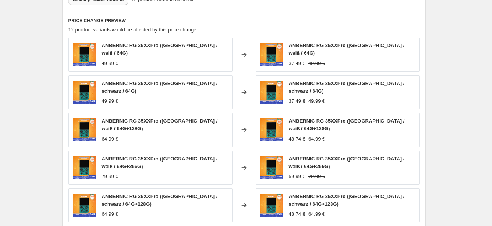
click at [296, 28] on div "12 product variants would be affected by this price change:" at bounding box center [243, 30] width 351 height 8
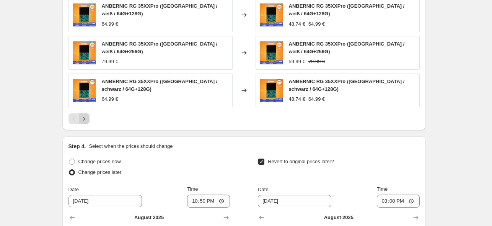
click at [87, 115] on icon "Next" at bounding box center [84, 119] width 8 height 8
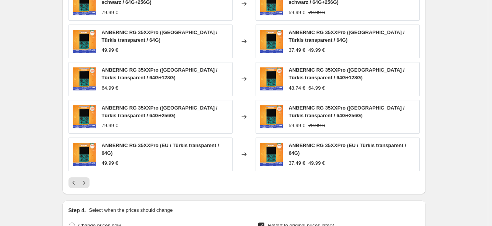
scroll to position [485, 0]
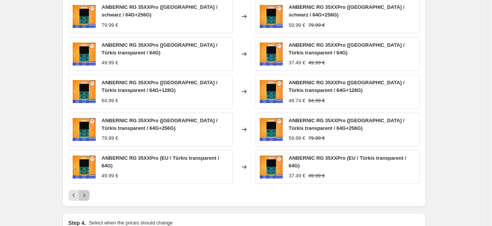
click at [86, 195] on icon "Next" at bounding box center [84, 195] width 8 height 8
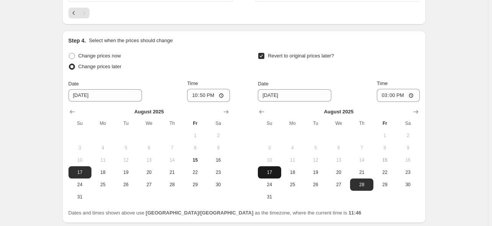
scroll to position [610, 0]
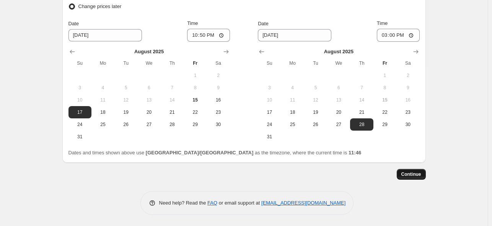
click at [418, 173] on span "Continue" at bounding box center [411, 174] width 20 height 6
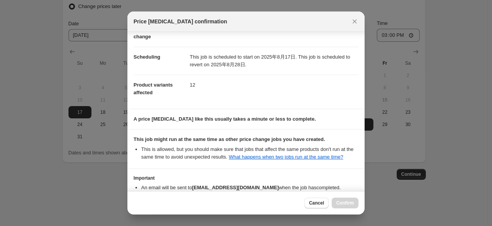
scroll to position [101, 0]
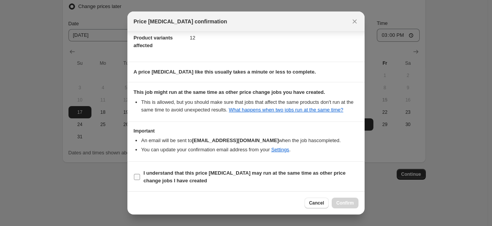
click at [217, 171] on b "I understand that this price [MEDICAL_DATA] may run at the same time as other p…" at bounding box center [244, 176] width 202 height 13
click at [140, 174] on input "I understand that this price [MEDICAL_DATA] may run at the same time as other p…" at bounding box center [137, 177] width 6 height 6
checkbox input "true"
click at [351, 203] on span "Confirm" at bounding box center [345, 203] width 18 height 6
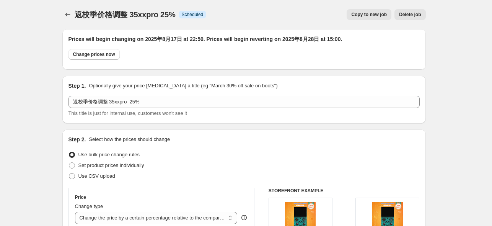
click at [237, 157] on div "Use bulk price change rules" at bounding box center [243, 154] width 351 height 11
click at [67, 13] on icon "Price change jobs" at bounding box center [68, 15] width 8 height 8
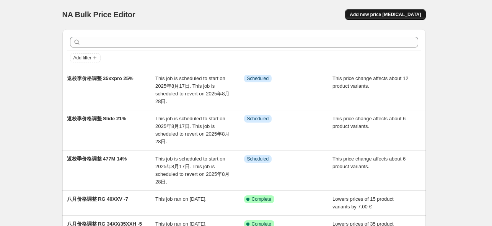
click at [405, 16] on span "Add new price [MEDICAL_DATA]" at bounding box center [385, 14] width 71 height 6
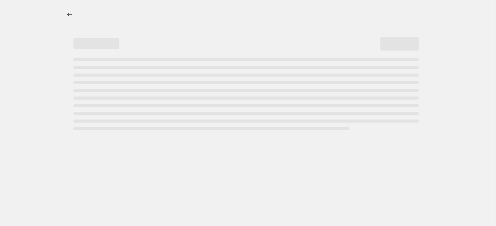
select select "percentage"
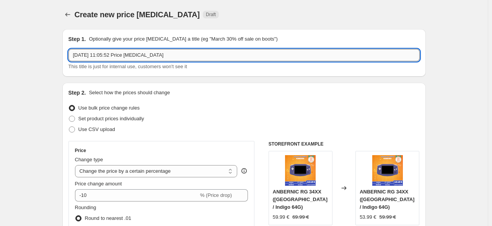
click at [182, 55] on input "[DATE] 11:05:52 Price [MEDICAL_DATA]" at bounding box center [243, 55] width 351 height 12
paste input "返校季价格调整 477M 14%"
drag, startPoint x: 118, startPoint y: 55, endPoint x: 110, endPoint y: 54, distance: 7.7
click at [110, 54] on input "返校季价格调整 477M 14%" at bounding box center [243, 55] width 351 height 12
click at [127, 56] on input "返校季价格调整 34xxsp 14%" at bounding box center [243, 55] width 351 height 12
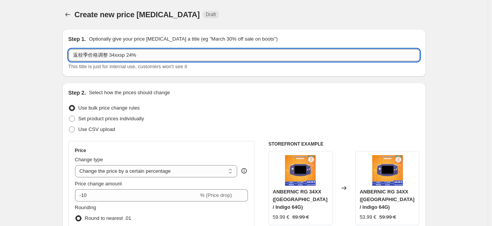
click at [127, 56] on input "返校季价格调整 34xxsp 24%" at bounding box center [243, 55] width 351 height 12
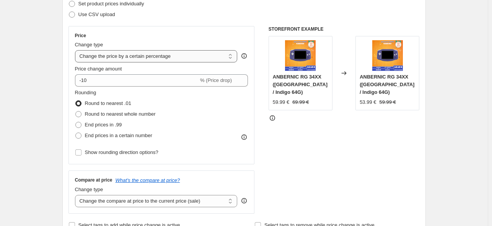
type input "返校季价格调整 34xxsp 24%"
click at [170, 56] on select "Change the price to a certain amount Change the price by a certain amount Chang…" at bounding box center [156, 56] width 163 height 12
select select "pcap"
click at [77, 50] on select "Change the price to a certain amount Change the price by a certain amount Chang…" at bounding box center [156, 56] width 163 height 12
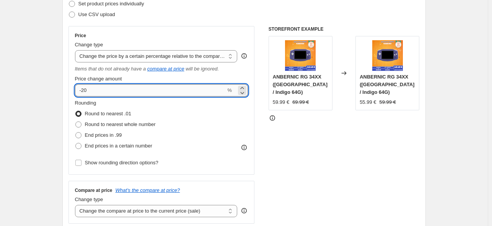
click at [110, 89] on input "-20" at bounding box center [150, 90] width 151 height 12
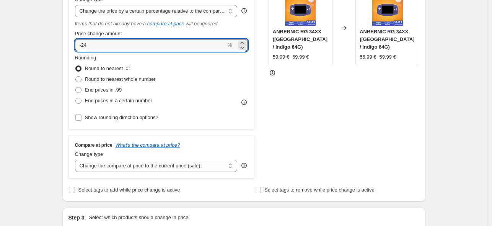
scroll to position [268, 0]
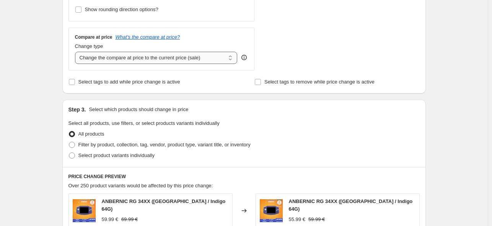
type input "-24"
click at [194, 64] on select "Change the compare at price to the current price (sale) Change the compare at p…" at bounding box center [156, 58] width 163 height 12
select select "no_change"
click at [77, 52] on select "Change the compare at price to the current price (sale) Change the compare at p…" at bounding box center [156, 58] width 163 height 12
click at [126, 158] on span "Select product variants individually" at bounding box center [116, 155] width 76 height 6
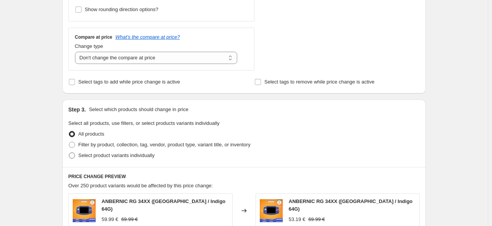
click at [69, 153] on input "Select product variants individually" at bounding box center [69, 152] width 0 height 0
radio input "true"
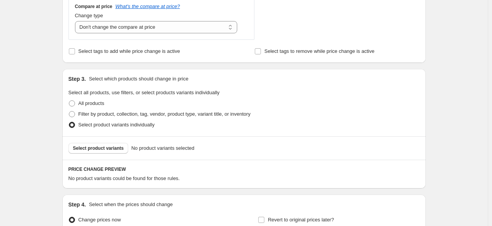
scroll to position [344, 0]
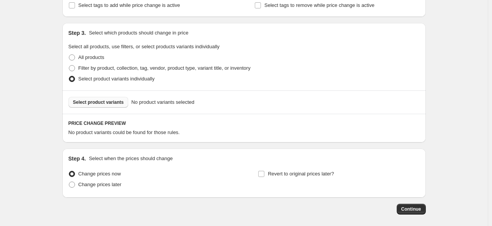
click at [112, 107] on button "Select product variants" at bounding box center [98, 102] width 60 height 11
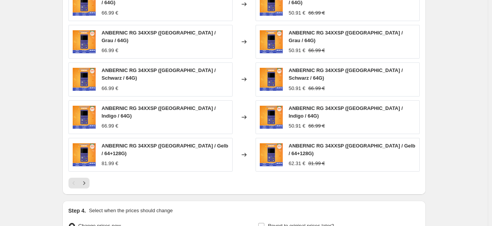
scroll to position [572, 0]
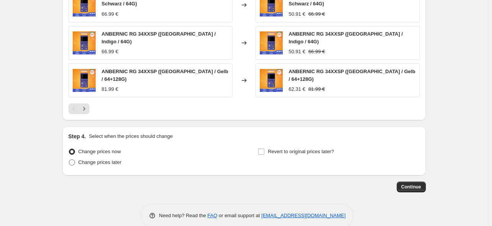
click at [116, 159] on span "Change prices later" at bounding box center [99, 162] width 43 height 6
click at [69, 159] on input "Change prices later" at bounding box center [69, 159] width 0 height 0
radio input "true"
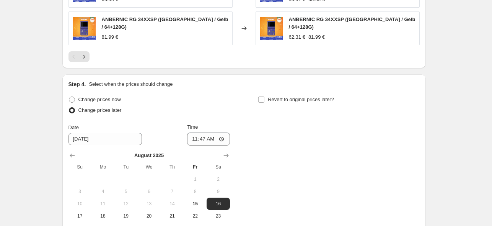
scroll to position [715, 0]
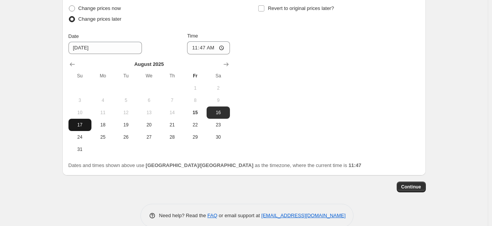
click at [78, 122] on span "17" at bounding box center [80, 125] width 17 height 6
type input "[DATE]"
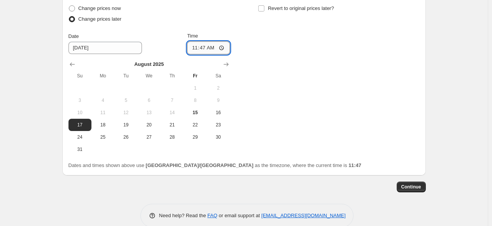
click at [201, 41] on input "11:47" at bounding box center [208, 47] width 43 height 13
type input "22:50"
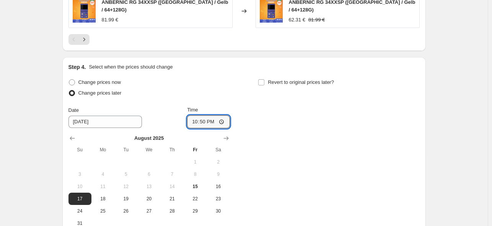
scroll to position [638, 0]
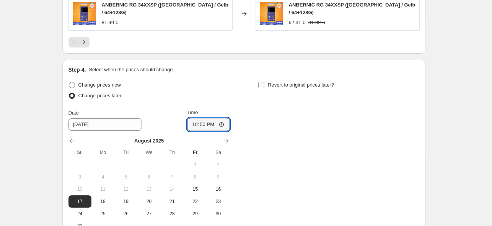
click at [267, 80] on label "Revert to original prices later?" at bounding box center [296, 85] width 76 height 11
click at [264, 82] on input "Revert to original prices later?" at bounding box center [261, 85] width 6 height 6
checkbox input "true"
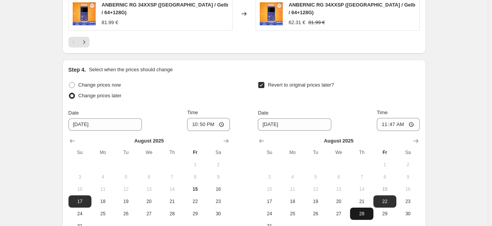
click at [363, 210] on span "28" at bounding box center [361, 213] width 17 height 6
type input "[DATE]"
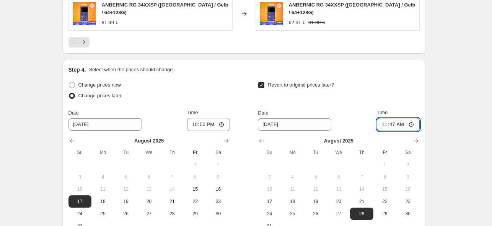
click at [397, 118] on input "11:47" at bounding box center [398, 124] width 43 height 13
type input "15:00"
click at [406, 80] on div "Revert to original prices later?" at bounding box center [338, 91] width 161 height 23
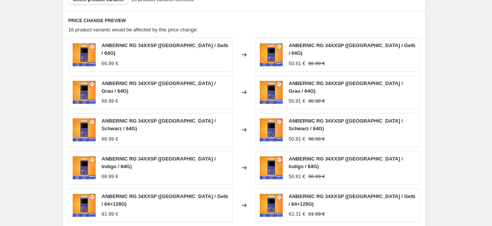
scroll to position [485, 0]
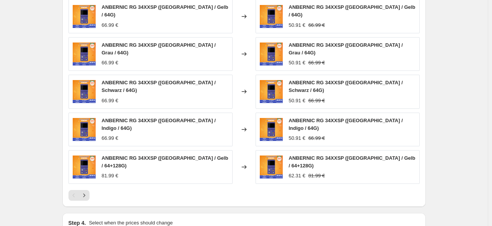
click at [223, 100] on div "ANBERNIC RG 34XXSP ([GEOGRAPHIC_DATA] / Schwarz / 64G) 66.99 €" at bounding box center [150, 92] width 164 height 34
click at [266, 190] on div at bounding box center [243, 195] width 351 height 11
click at [85, 191] on icon "Next" at bounding box center [84, 195] width 8 height 8
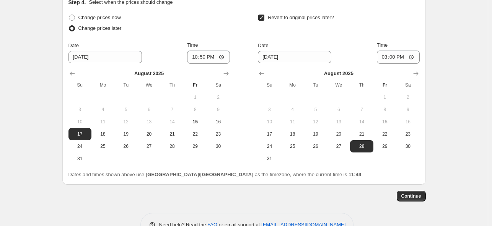
scroll to position [715, 0]
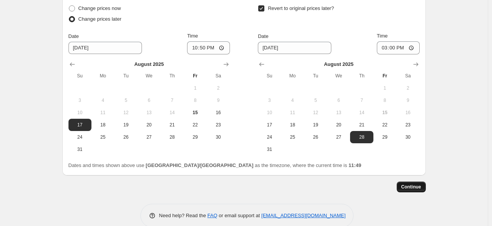
click at [409, 184] on span "Continue" at bounding box center [411, 187] width 20 height 6
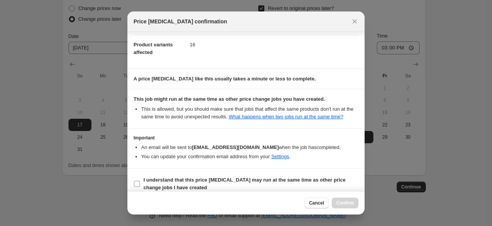
scroll to position [101, 0]
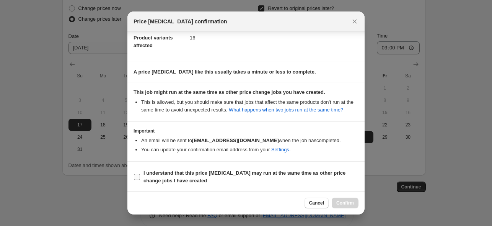
click at [268, 179] on span "I understand that this price [MEDICAL_DATA] may run at the same time as other p…" at bounding box center [250, 176] width 215 height 15
click at [140, 179] on input "I understand that this price [MEDICAL_DATA] may run at the same time as other p…" at bounding box center [137, 177] width 6 height 6
checkbox input "true"
click at [341, 201] on span "Confirm" at bounding box center [345, 203] width 18 height 6
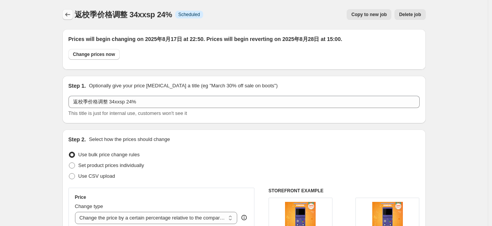
click at [71, 11] on icon "Price change jobs" at bounding box center [68, 15] width 8 height 8
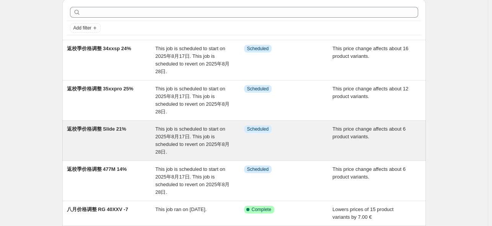
scroll to position [38, 0]
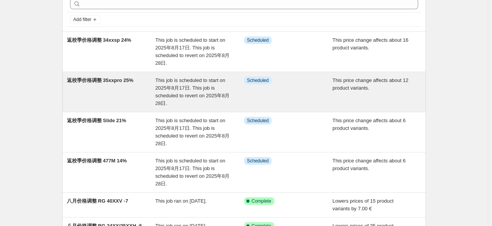
click at [128, 85] on div "返校季价格调整 35xxpro 25%" at bounding box center [111, 92] width 89 height 31
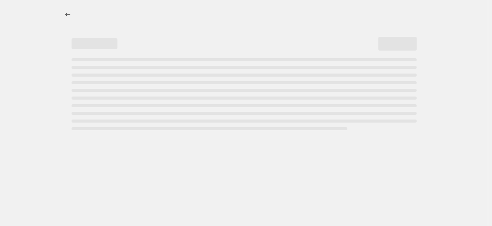
select select "pcap"
select select "no_change"
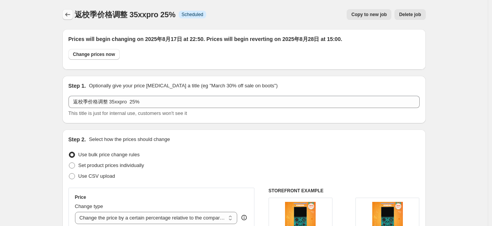
click at [65, 15] on button "Price change jobs" at bounding box center [67, 14] width 11 height 11
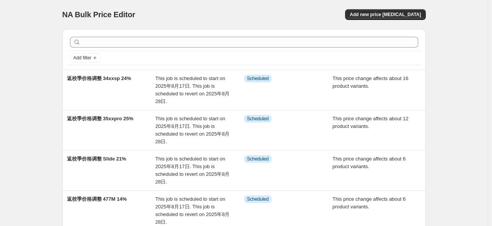
click at [267, 13] on div "Add new price [MEDICAL_DATA]" at bounding box center [334, 14] width 183 height 11
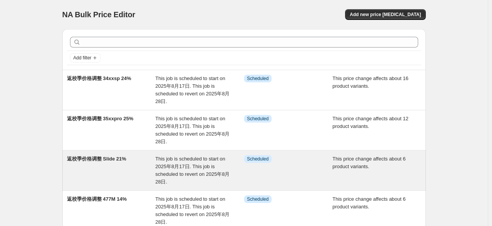
click at [112, 157] on span "返校季价格调整 Slide 21%" at bounding box center [96, 159] width 59 height 6
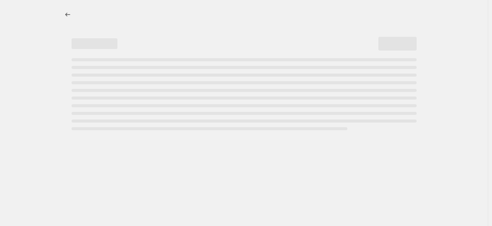
select select "pcap"
select select "no_change"
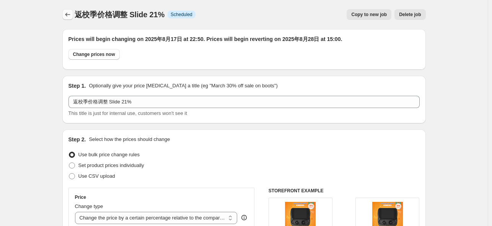
click at [72, 13] on icon "Price change jobs" at bounding box center [68, 15] width 8 height 8
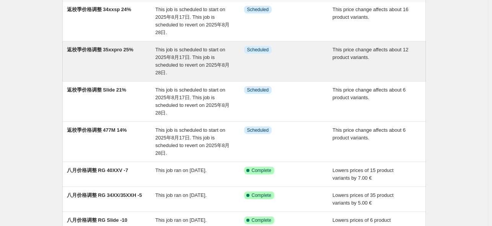
scroll to position [115, 0]
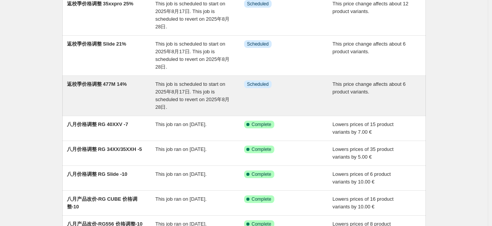
click at [100, 84] on span "返校季价格调整 477M 14%" at bounding box center [97, 84] width 60 height 6
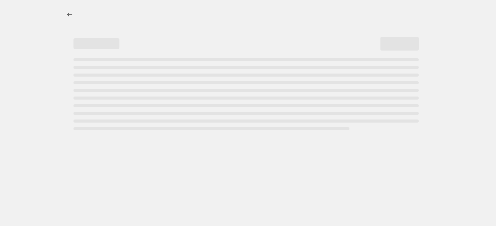
select select "pcap"
select select "no_change"
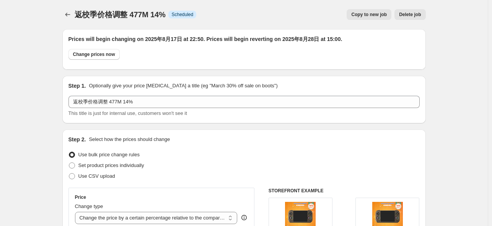
click at [66, 13] on icon "Price change jobs" at bounding box center [68, 15] width 8 height 8
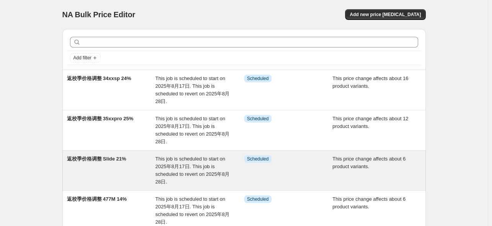
scroll to position [115, 0]
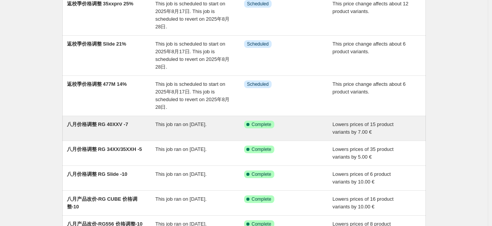
click at [119, 125] on span "八月价格调整 RG 40XXV -7" at bounding box center [97, 124] width 61 height 6
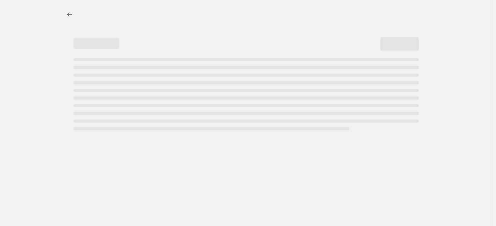
select select "by"
select select "no_change"
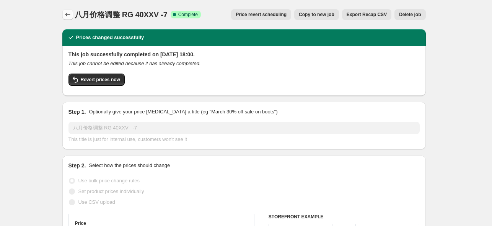
click at [66, 12] on icon "Price change jobs" at bounding box center [68, 15] width 8 height 8
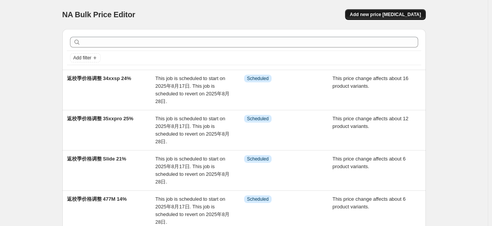
click at [410, 13] on span "Add new price [MEDICAL_DATA]" at bounding box center [385, 14] width 71 height 6
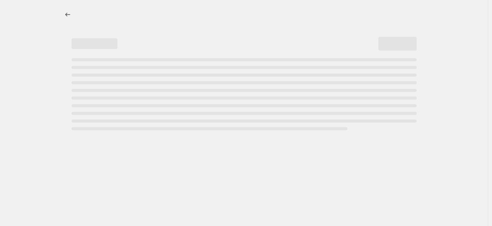
select select "percentage"
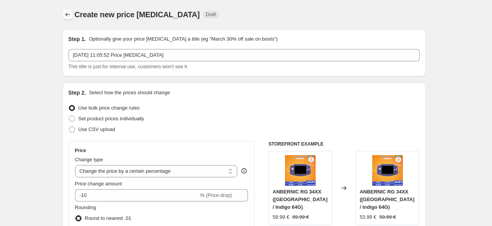
click at [66, 15] on icon "Price change jobs" at bounding box center [68, 15] width 8 height 8
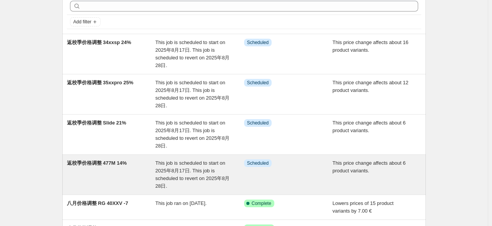
scroll to position [77, 0]
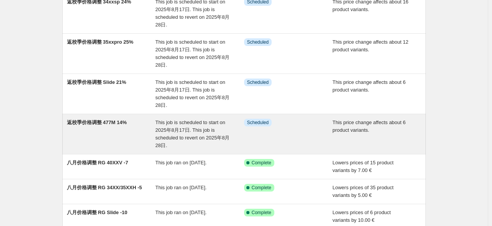
click at [119, 123] on span "返校季价格调整 477M 14%" at bounding box center [97, 122] width 60 height 6
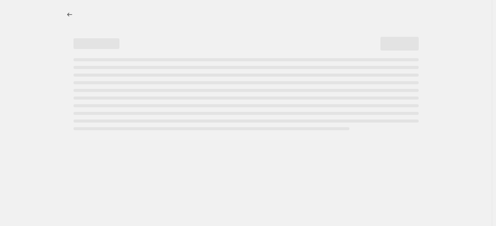
select select "pcap"
select select "no_change"
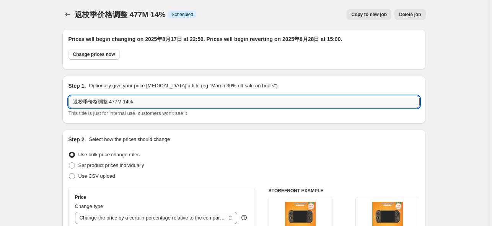
click at [123, 102] on input "返校季价格调整 477M 14%" at bounding box center [243, 102] width 351 height 12
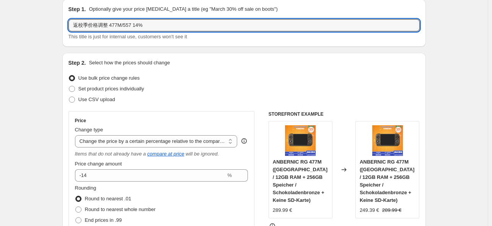
type input "返校季价格调整 477M/557 14%"
click at [264, 76] on div "Use bulk price change rules" at bounding box center [243, 78] width 351 height 11
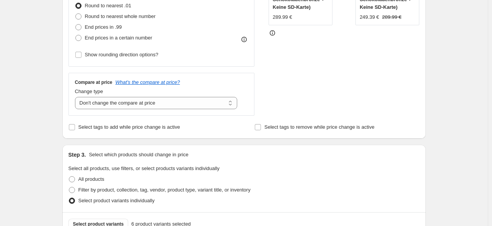
scroll to position [306, 0]
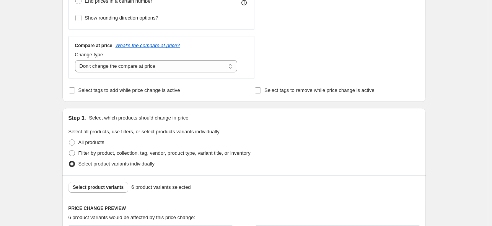
click at [96, 181] on div "Select product variants 6 product variants selected" at bounding box center [244, 186] width 364 height 23
click at [96, 186] on span "Select product variants" at bounding box center [98, 187] width 51 height 6
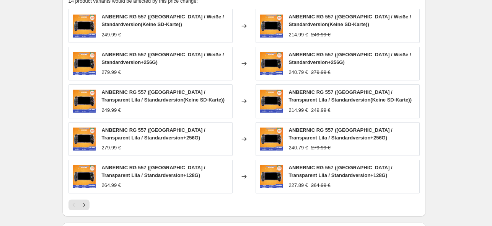
scroll to position [536, 0]
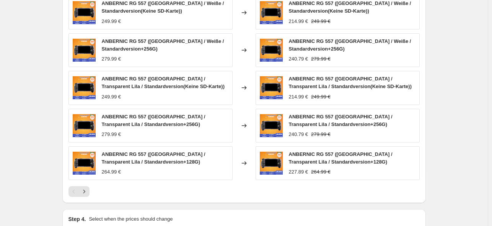
click at [214, 173] on div "264.99 €" at bounding box center [165, 172] width 127 height 8
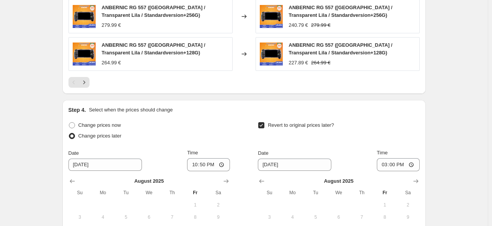
scroll to position [612, 0]
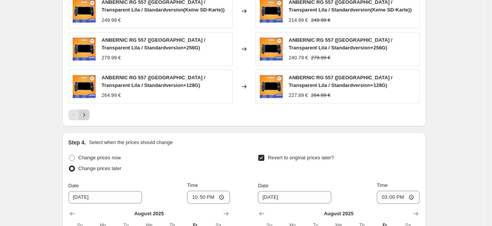
click at [88, 114] on icon "Next" at bounding box center [84, 115] width 8 height 8
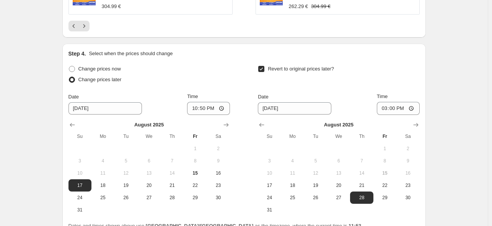
scroll to position [765, 0]
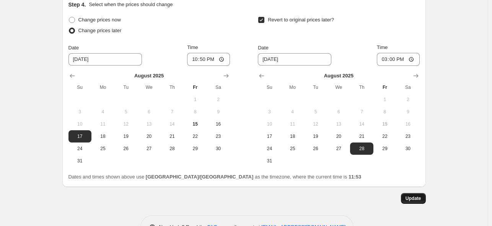
click at [412, 193] on button "Update" at bounding box center [413, 198] width 25 height 11
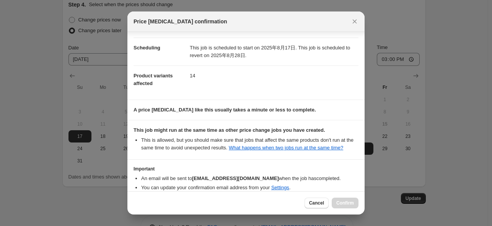
scroll to position [101, 0]
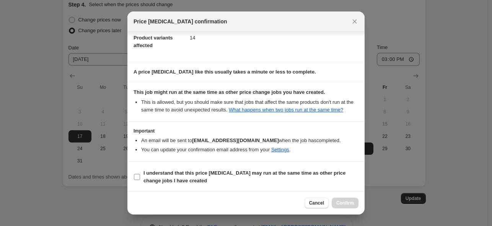
click at [245, 184] on label "I understand that this price [MEDICAL_DATA] may run at the same time as other p…" at bounding box center [246, 177] width 225 height 18
click at [140, 180] on input "I understand that this price [MEDICAL_DATA] may run at the same time as other p…" at bounding box center [137, 177] width 6 height 6
checkbox input "true"
drag, startPoint x: 341, startPoint y: 204, endPoint x: 351, endPoint y: 208, distance: 11.2
click at [344, 206] on span "Confirm" at bounding box center [345, 203] width 18 height 6
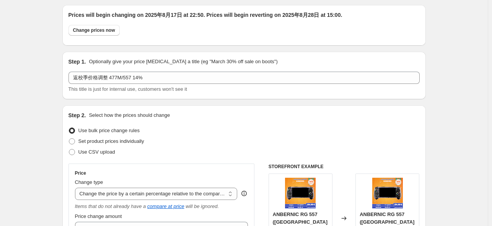
scroll to position [0, 0]
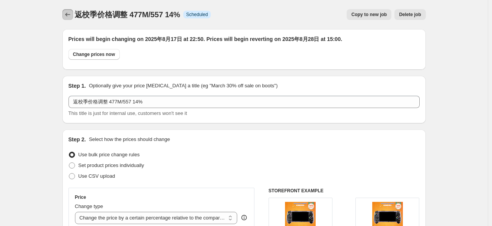
click at [65, 16] on button "Price change jobs" at bounding box center [67, 14] width 11 height 11
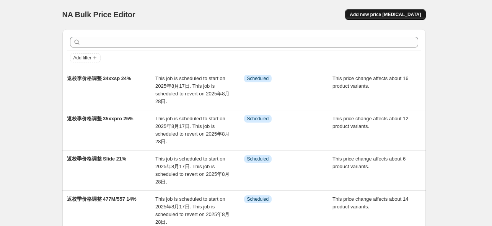
click at [404, 18] on button "Add new price [MEDICAL_DATA]" at bounding box center [385, 14] width 80 height 11
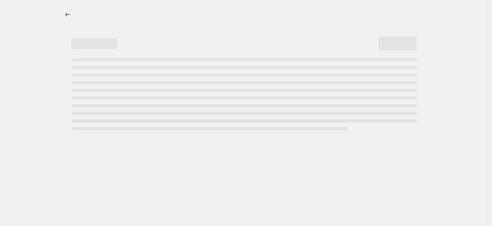
select select "percentage"
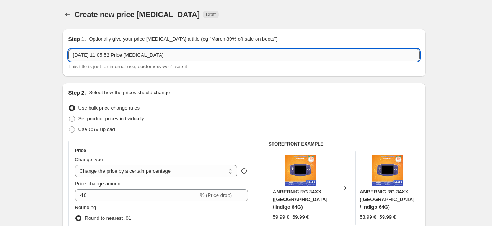
click at [190, 50] on input "[DATE] 11:05:52 Price [MEDICAL_DATA]" at bounding box center [243, 55] width 351 height 12
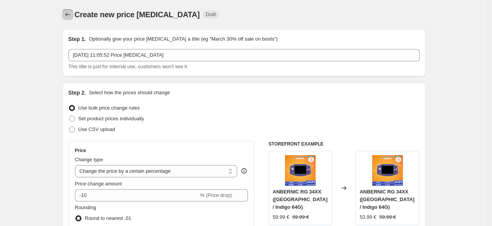
click at [69, 14] on icon "Price change jobs" at bounding box center [68, 15] width 8 height 8
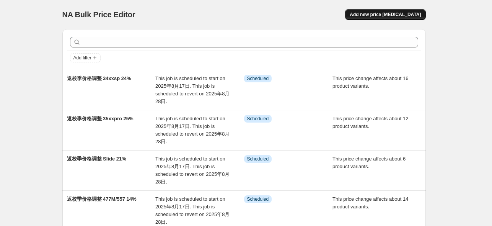
click at [395, 18] on button "Add new price [MEDICAL_DATA]" at bounding box center [385, 14] width 80 height 11
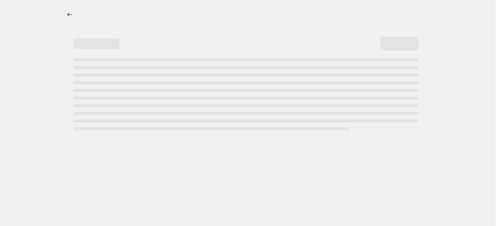
select select "percentage"
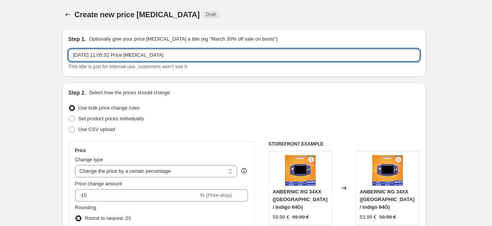
click at [179, 58] on input "[DATE] 11:05:52 Price [MEDICAL_DATA]" at bounding box center [243, 55] width 351 height 12
paste input "返校季价格调整 477M 14%"
click at [248, 52] on input "返校季价格调整 477M 14%" at bounding box center [243, 55] width 351 height 12
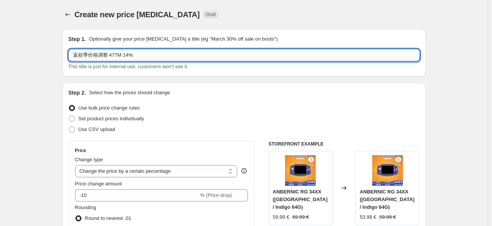
drag, startPoint x: 110, startPoint y: 55, endPoint x: 188, endPoint y: 54, distance: 77.7
click at [188, 54] on input "返校季价格调整 477M 14%" at bounding box center [243, 55] width 351 height 12
click at [159, 57] on input "返校季价格调整" at bounding box center [243, 55] width 351 height 12
paste input "RG 34XX"
drag, startPoint x: 117, startPoint y: 58, endPoint x: 112, endPoint y: 56, distance: 4.8
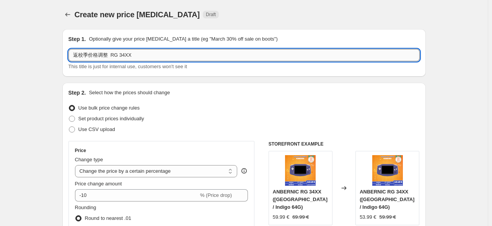
click at [112, 56] on input "返校季价格调整 RG 34XX" at bounding box center [243, 55] width 351 height 12
click at [158, 58] on input "返校季价格调整 34XX" at bounding box center [243, 55] width 351 height 12
paste input "40XX H"
click at [170, 54] on input "返校季价格调整 34XX/40XX H 64" at bounding box center [243, 55] width 351 height 12
paste input "35XXSP RG 35XX H"
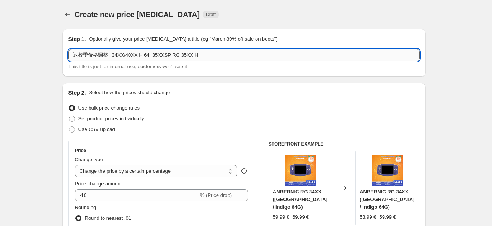
drag, startPoint x: 177, startPoint y: 57, endPoint x: 170, endPoint y: 55, distance: 7.1
click at [170, 55] on input "返校季价格调整 34XX/40XX H 64 35XXSP RG 35XX H" at bounding box center [243, 55] width 351 height 12
click at [176, 57] on input "返校季价格调整 34XX/40XX H 64 35XXSP / 35XX H" at bounding box center [243, 55] width 351 height 12
click at [174, 55] on input "返校季价格调整 34XX/40XX H 64 35XXSP / 35XX H" at bounding box center [243, 55] width 351 height 12
click at [193, 55] on input "返校季价格调整 34XX/40XX H 64 35XXSP/35XX H" at bounding box center [243, 55] width 351 height 12
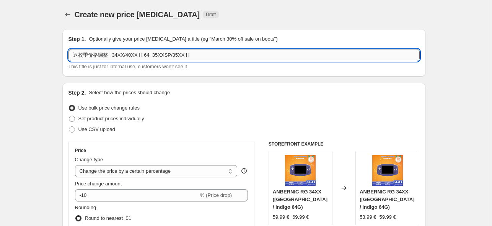
click at [203, 51] on input "返校季价格调整 34XX/40XX H 64 35XXSP/35XX H" at bounding box center [243, 55] width 351 height 12
paste input "64G+128G"
drag, startPoint x: 190, startPoint y: 57, endPoint x: 239, endPoint y: 56, distance: 49.4
click at [239, 56] on input "返校季价格调整 34XX/40XX H 64 35XXSP/35XX H 64G+128G" at bounding box center [243, 55] width 351 height 12
click at [170, 56] on input "返校季价格调整 34XX/40XX H 64 35XXSP/35XX H 64G+128G" at bounding box center [243, 55] width 351 height 12
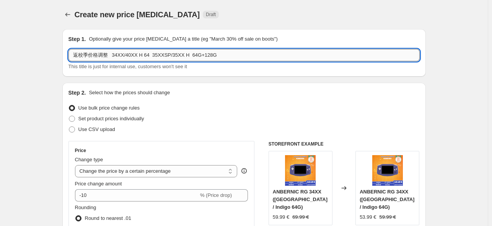
paste input "64G+128G"
click at [169, 56] on input "返校季价格调整 34XX/40XX H 64 35XXSP64G+128G/35XX H 64G+128G" at bounding box center [243, 55] width 351 height 12
click at [194, 55] on input "返校季价格调整 34XX/40XX H 64 35XXSP 64G+128G/35XX H 64G+128G" at bounding box center [243, 55] width 351 height 12
click at [198, 57] on input "返校季价格调整 34XX/40XX H 64 35XXSP 64G+128G /35XX H 64G+128G" at bounding box center [243, 55] width 351 height 12
drag, startPoint x: 229, startPoint y: 55, endPoint x: 235, endPoint y: 57, distance: 6.1
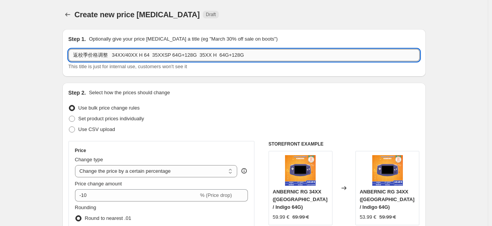
click at [235, 57] on input "返校季价格调整 34XX/40XX H 64 35XXSP 64G+128G 35XX H 64G+128G" at bounding box center [243, 55] width 351 height 12
click at [269, 54] on input "返校季价格调整 34XX/40XX H 64 35XXSP 64G+128G 35XX H 64G+256G" at bounding box center [243, 55] width 351 height 12
click at [275, 55] on input "返校季价格调整 34XX/40XX H 64 35XXSP 64G+128G 35XX H 64G+256G" at bounding box center [243, 55] width 351 height 12
paste input "ARC-S"
click at [294, 58] on input "返校季价格调整 34XX/40XX H 64 35XXSP 64G+128G 35XX H 64G+256G ARC-S 16" at bounding box center [243, 55] width 351 height 12
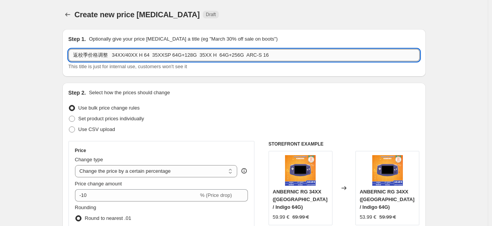
paste input "16G+256G"
click at [262, 58] on input "返校季价格调整 34XX/40XX H 64 35XXSP 64G+128G 35XX H 64G+256G ARC-S 16 16G+256G" at bounding box center [243, 55] width 351 height 12
click at [267, 57] on input "返校季价格调整 34XX/40XX H 64 35XXSP 64G+128G 35XX H 64G+256G ARC-S 16 16G+256G" at bounding box center [243, 55] width 351 height 12
paste input "353V"
click at [265, 57] on input "返校季价格调整 34XX/40XX H 64 35XXSP 64G+128G 35XX H 64G+256G ARC-S 16 353V 16G+256G" at bounding box center [243, 55] width 351 height 12
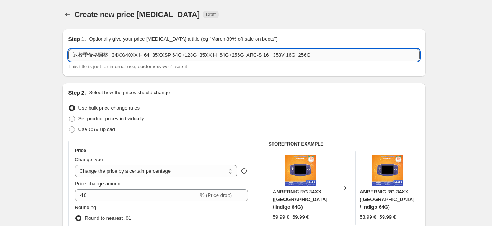
click at [329, 56] on input "返校季价格调整 34XX/40XX H 64 35XXSP 64G+128G 35XX H 64G+256G ARC-S 16 353V 16G+256G" at bounding box center [243, 55] width 351 height 12
type input "返校季价格调整 34XX/40XX H 64 35XXSP 64G+128G 35XX H 64G+256G ARC-S 16 353V 16G+256G 3…"
click at [371, 58] on input "返校季价格调整 34XX/40XX H 64 35XXSP 64G+128G 35XX H 64G+256G ARC-S 16 353V 16G+256G 3…" at bounding box center [243, 55] width 351 height 12
click at [350, 61] on input "返校季价格调整 34XX/40XX H 64 35XXSP 64G+128G 35XX H 64G+256G ARC-S 16 353V 16G+256G 3…" at bounding box center [243, 55] width 351 height 12
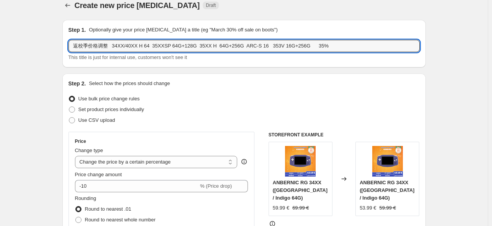
scroll to position [115, 0]
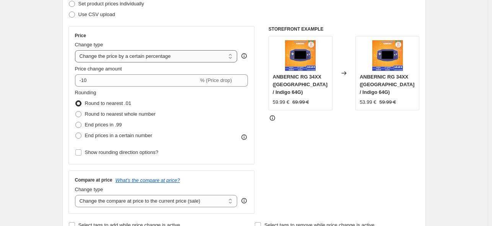
click at [192, 60] on select "Change the price to a certain amount Change the price by a certain amount Chang…" at bounding box center [156, 56] width 163 height 12
select select "pcap"
click at [77, 50] on select "Change the price to a certain amount Change the price by a certain amount Chang…" at bounding box center [156, 56] width 163 height 12
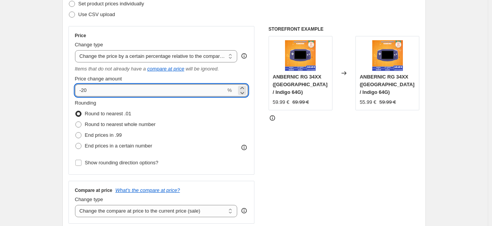
click at [95, 92] on input "-20" at bounding box center [150, 90] width 151 height 12
type input "-2"
type input "-35"
click at [289, 134] on div "STOREFRONT EXAMPLE ANBERNIC RG 34XX ([GEOGRAPHIC_DATA] / Indigo 64G) 59.99 € 69…" at bounding box center [344, 124] width 151 height 197
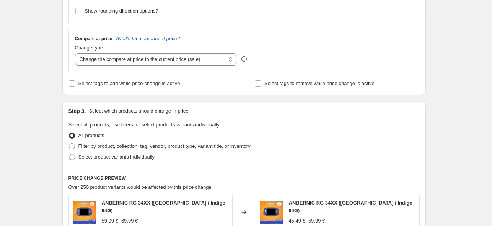
scroll to position [268, 0]
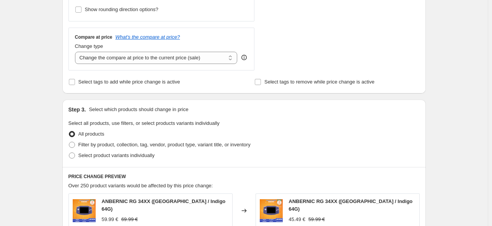
click at [160, 65] on div "Compare at price What's the compare at price? Change type Change the compare at…" at bounding box center [161, 49] width 186 height 43
click at [138, 57] on select "Change the compare at price to the current price (sale) Change the compare at p…" at bounding box center [156, 58] width 163 height 12
select select "no_change"
click at [77, 52] on select "Change the compare at price to the current price (sale) Change the compare at p…" at bounding box center [156, 58] width 163 height 12
click at [93, 158] on span "Select product variants individually" at bounding box center [116, 155] width 76 height 6
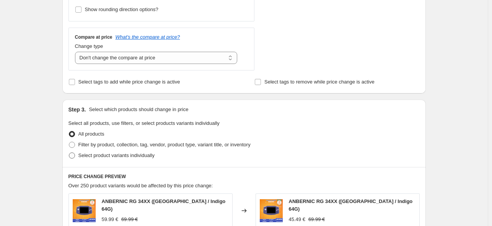
click at [69, 153] on input "Select product variants individually" at bounding box center [69, 152] width 0 height 0
radio input "true"
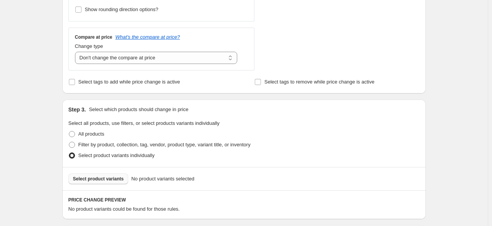
click at [124, 179] on button "Select product variants" at bounding box center [98, 178] width 60 height 11
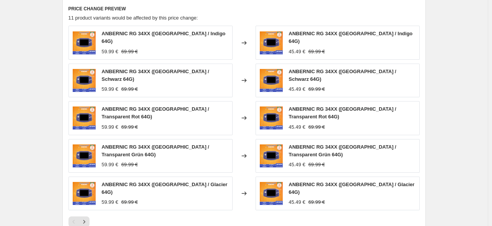
scroll to position [459, 0]
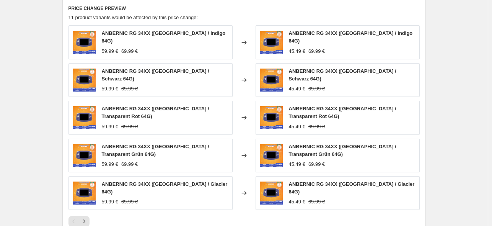
click at [254, 216] on div at bounding box center [243, 221] width 351 height 11
click at [85, 217] on icon "Next" at bounding box center [84, 221] width 8 height 8
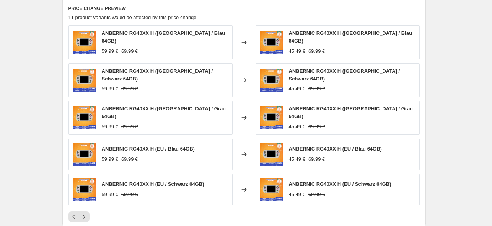
click at [240, 211] on div at bounding box center [243, 216] width 351 height 11
click at [72, 213] on icon "Previous" at bounding box center [74, 217] width 8 height 8
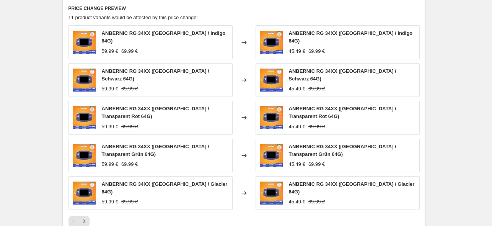
click at [230, 199] on div "ANBERNIC RG 34XX ([GEOGRAPHIC_DATA] / Indigo 64G) 59.99 € 69.99 € Changed to AN…" at bounding box center [243, 125] width 351 height 201
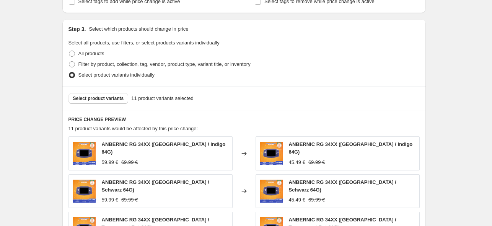
scroll to position [383, 0]
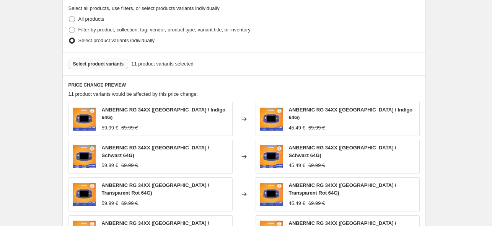
click at [113, 64] on span "Select product variants" at bounding box center [98, 64] width 51 height 6
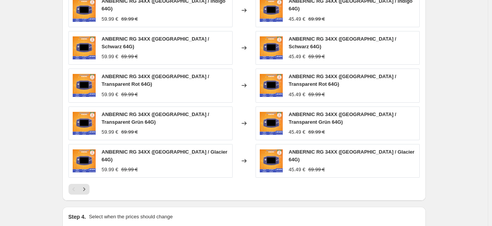
scroll to position [536, 0]
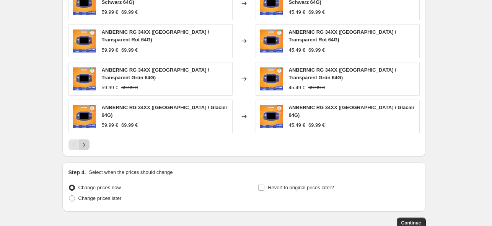
click at [90, 139] on button "Next" at bounding box center [84, 144] width 11 height 11
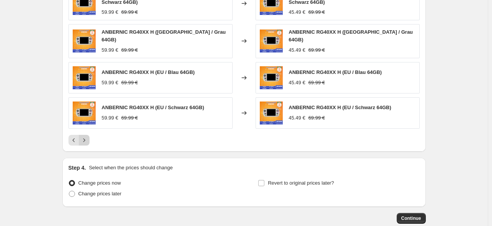
click at [90, 135] on button "Next" at bounding box center [84, 140] width 11 height 11
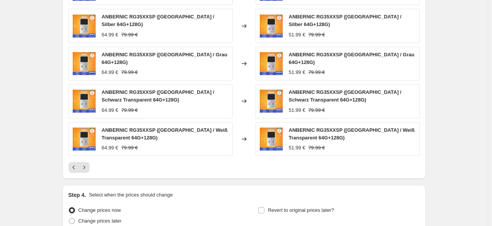
scroll to position [497, 0]
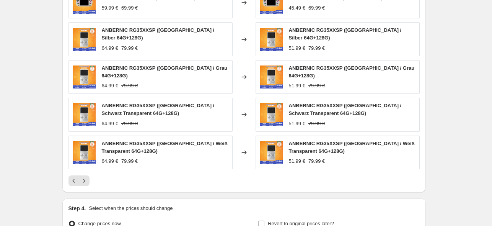
click at [238, 152] on div "Changed to" at bounding box center [244, 152] width 23 height 34
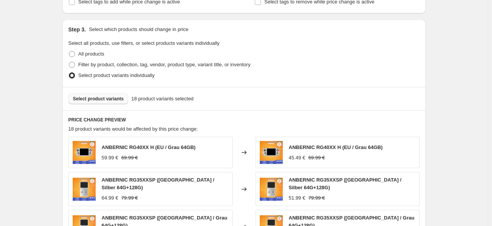
scroll to position [344, 0]
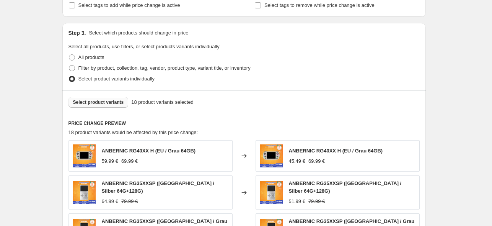
click at [109, 105] on span "Select product variants" at bounding box center [98, 102] width 51 height 6
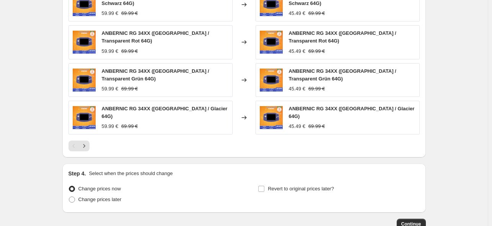
scroll to position [572, 0]
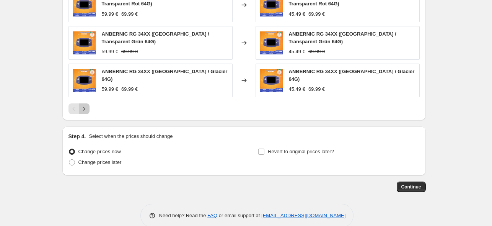
click at [83, 105] on icon "Next" at bounding box center [84, 109] width 8 height 8
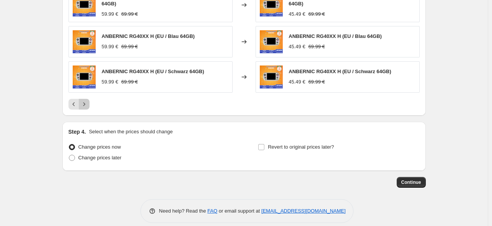
click at [83, 100] on icon "Next" at bounding box center [84, 104] width 8 height 8
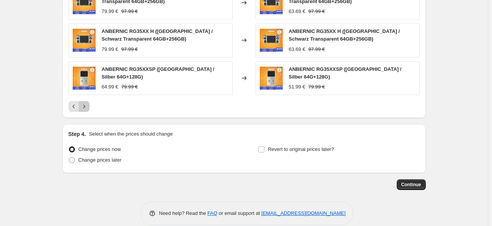
click at [83, 103] on icon "Next" at bounding box center [84, 107] width 8 height 8
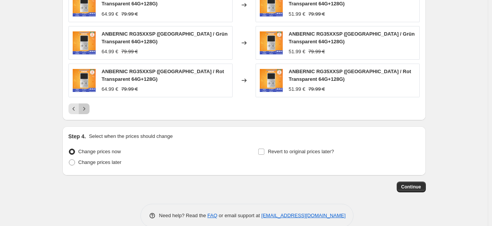
click at [90, 103] on button "Next" at bounding box center [84, 108] width 11 height 11
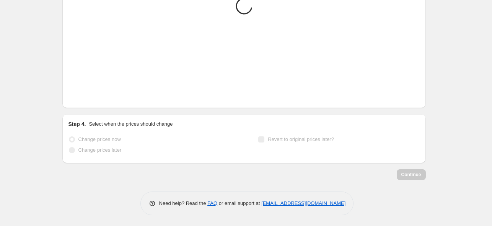
scroll to position [434, 0]
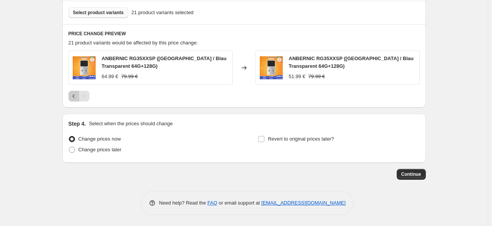
click at [76, 95] on icon "Previous" at bounding box center [74, 96] width 8 height 8
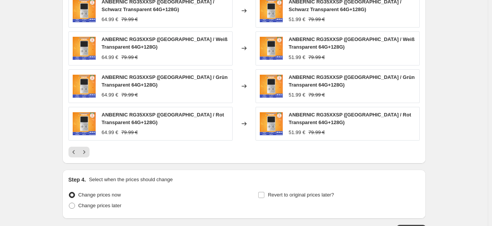
scroll to position [549, 0]
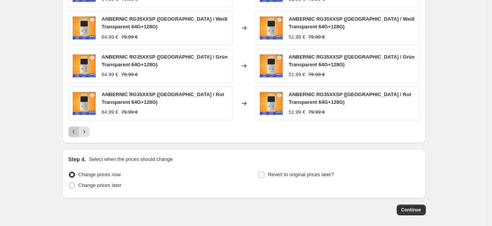
click at [74, 128] on icon "Previous" at bounding box center [74, 132] width 8 height 8
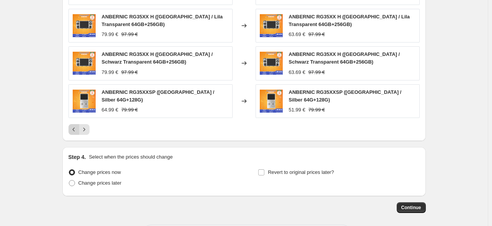
click at [74, 127] on icon "Previous" at bounding box center [74, 130] width 8 height 8
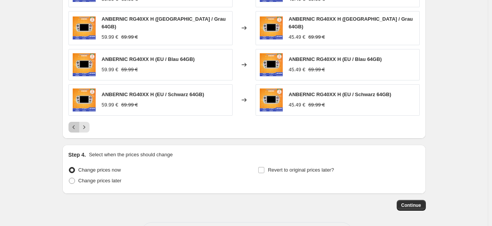
click at [73, 123] on icon "Previous" at bounding box center [74, 127] width 8 height 8
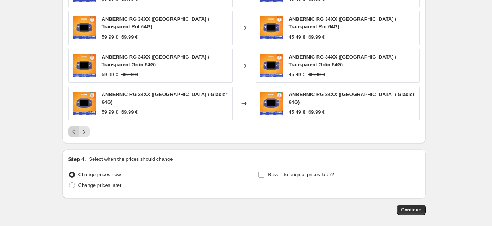
click at [73, 126] on div "Pagination" at bounding box center [73, 131] width 11 height 11
click at [86, 128] on icon "Next" at bounding box center [84, 132] width 8 height 8
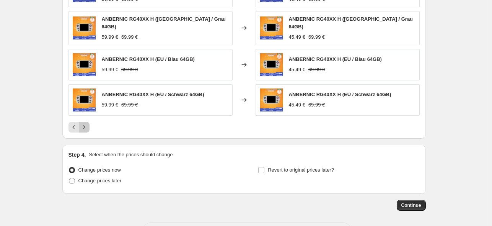
click at [86, 123] on icon "Next" at bounding box center [84, 127] width 8 height 8
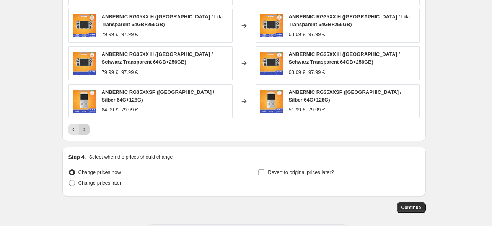
click at [86, 120] on div "ANBERNIC RG40XX H (EU / Grau 64GB) 59.99 € 69.99 € Changed to ANBERNIC RG40XX H…" at bounding box center [243, 35] width 351 height 199
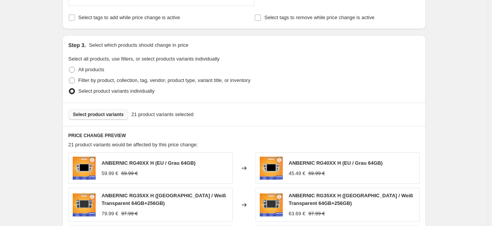
scroll to position [319, 0]
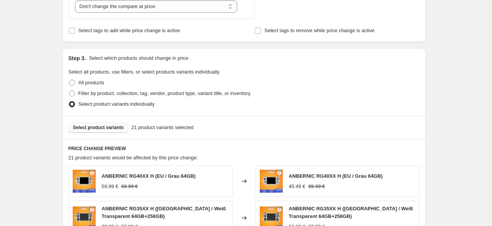
click at [123, 130] on button "Select product variants" at bounding box center [98, 127] width 60 height 11
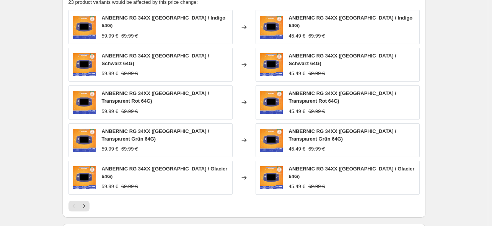
scroll to position [510, 0]
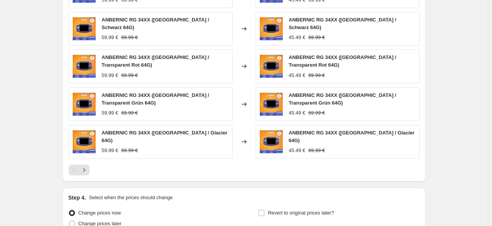
drag, startPoint x: 214, startPoint y: 156, endPoint x: 207, endPoint y: 158, distance: 7.3
click at [214, 165] on div at bounding box center [243, 170] width 351 height 11
click at [83, 166] on icon "Next" at bounding box center [84, 170] width 8 height 8
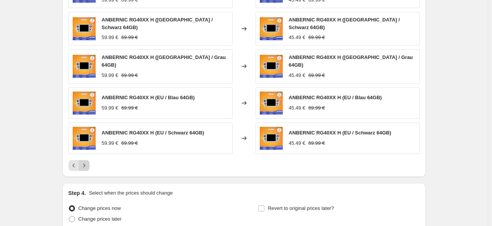
click at [83, 161] on icon "Next" at bounding box center [84, 165] width 8 height 8
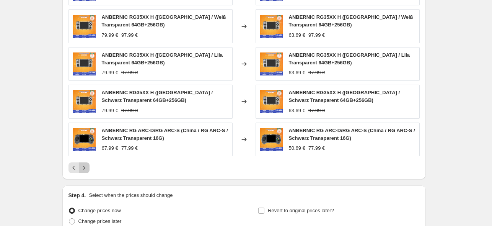
click at [83, 162] on button "Next" at bounding box center [84, 167] width 11 height 11
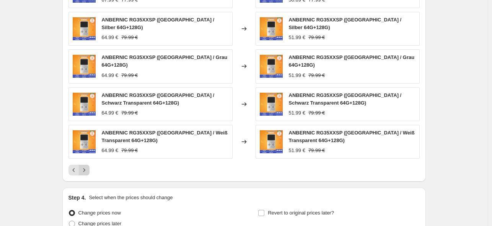
click at [83, 166] on icon "Next" at bounding box center [84, 170] width 8 height 8
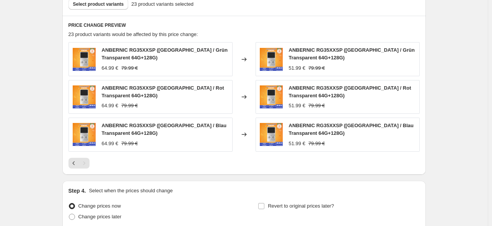
scroll to position [432, 0]
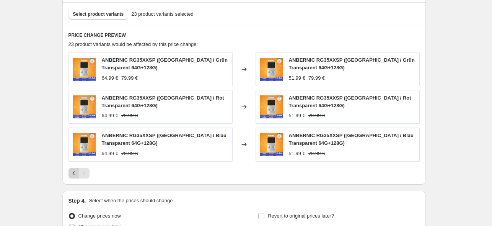
click at [78, 172] on icon "Previous" at bounding box center [74, 173] width 8 height 8
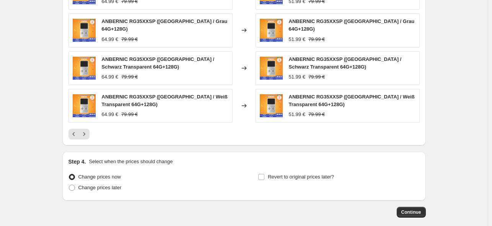
scroll to position [547, 0]
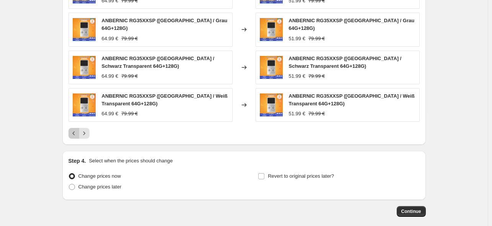
click at [74, 131] on icon "Previous" at bounding box center [74, 133] width 8 height 8
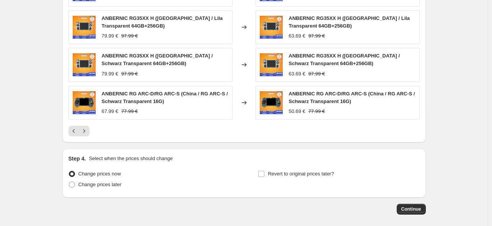
click at [213, 116] on div "ANBERNIC RG ARC-D/RG ARC-S ([GEOGRAPHIC_DATA] / RG ARC-S / Schwarz Transparent …" at bounding box center [150, 103] width 164 height 34
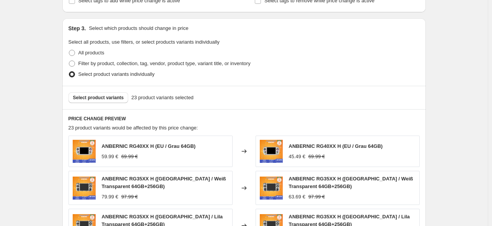
scroll to position [318, 0]
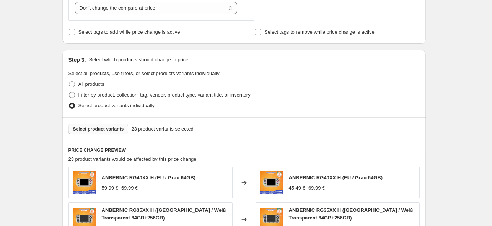
click at [120, 128] on span "Select product variants" at bounding box center [98, 129] width 51 height 6
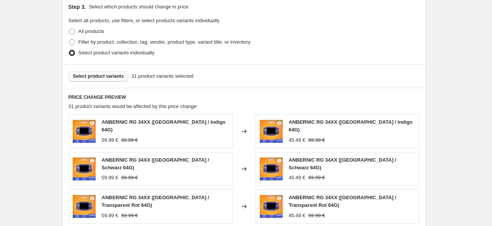
scroll to position [471, 0]
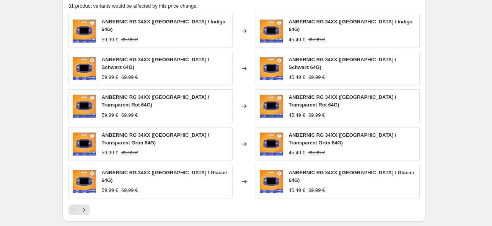
click at [92, 204] on div at bounding box center [243, 209] width 351 height 11
click at [87, 206] on icon "Next" at bounding box center [84, 210] width 8 height 8
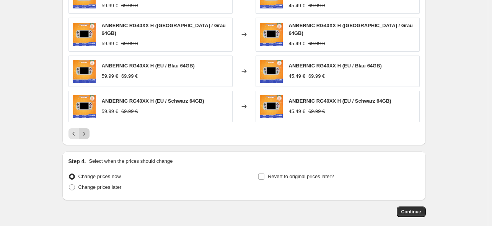
scroll to position [547, 0]
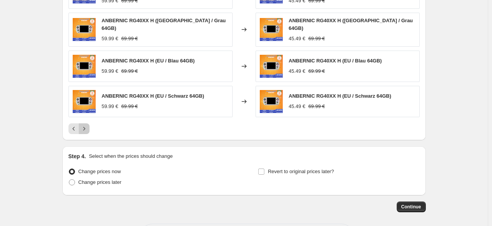
click at [87, 125] on icon "Next" at bounding box center [84, 129] width 8 height 8
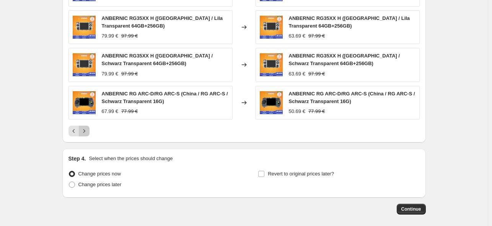
click at [87, 128] on icon "Next" at bounding box center [84, 131] width 8 height 8
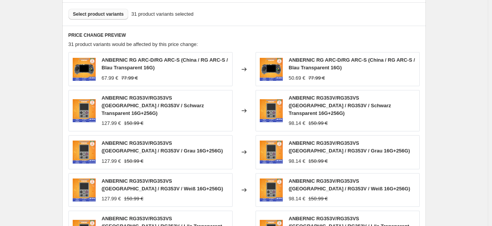
scroll to position [584, 0]
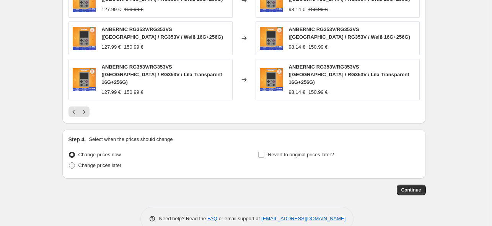
click at [117, 162] on span "Change prices later" at bounding box center [99, 165] width 43 height 6
click at [69, 162] on input "Change prices later" at bounding box center [69, 162] width 0 height 0
radio input "true"
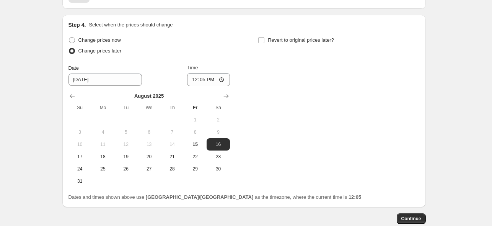
scroll to position [699, 0]
click at [85, 153] on span "17" at bounding box center [80, 156] width 17 height 6
type input "[DATE]"
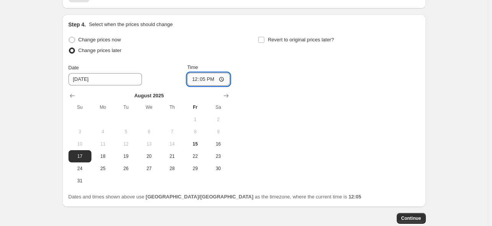
click at [207, 73] on input "12:05" at bounding box center [208, 79] width 43 height 13
type input "22:50"
click at [271, 37] on span "Revert to original prices later?" at bounding box center [301, 40] width 66 height 6
click at [264, 37] on input "Revert to original prices later?" at bounding box center [261, 40] width 6 height 6
checkbox input "true"
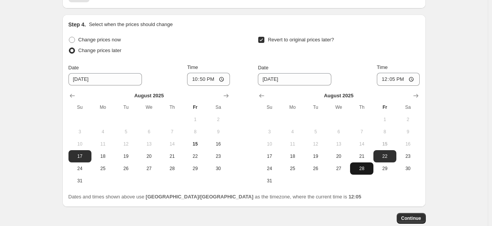
click at [365, 165] on span "28" at bounding box center [361, 168] width 17 height 6
type input "[DATE]"
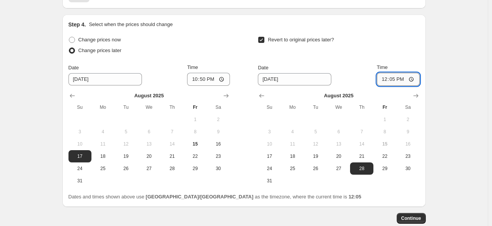
click at [394, 73] on input "12:05" at bounding box center [398, 79] width 43 height 13
type input "15:00"
click at [411, 215] on span "Continue" at bounding box center [411, 218] width 20 height 6
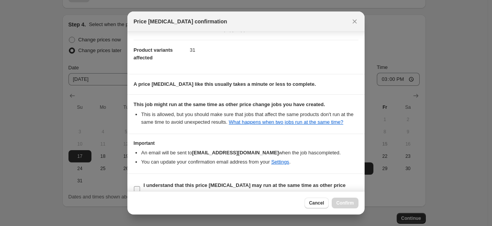
scroll to position [109, 0]
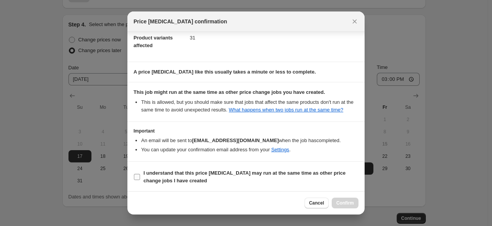
drag, startPoint x: 194, startPoint y: 174, endPoint x: 216, endPoint y: 185, distance: 23.8
click at [194, 175] on b "I understand that this price [MEDICAL_DATA] may run at the same time as other p…" at bounding box center [244, 176] width 202 height 13
click at [140, 175] on input "I understand that this price [MEDICAL_DATA] may run at the same time as other p…" at bounding box center [137, 177] width 6 height 6
checkbox input "true"
click at [351, 204] on span "Confirm" at bounding box center [345, 203] width 18 height 6
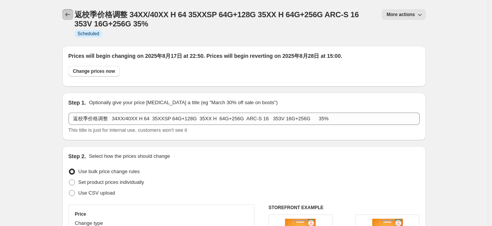
click at [66, 16] on icon "Price change jobs" at bounding box center [68, 15] width 8 height 8
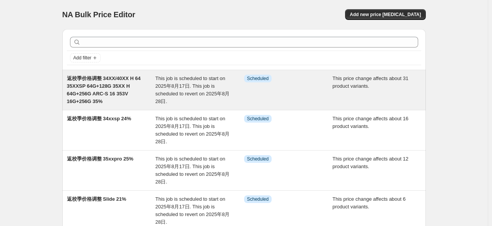
scroll to position [38, 0]
